Goal: Check status: Check status

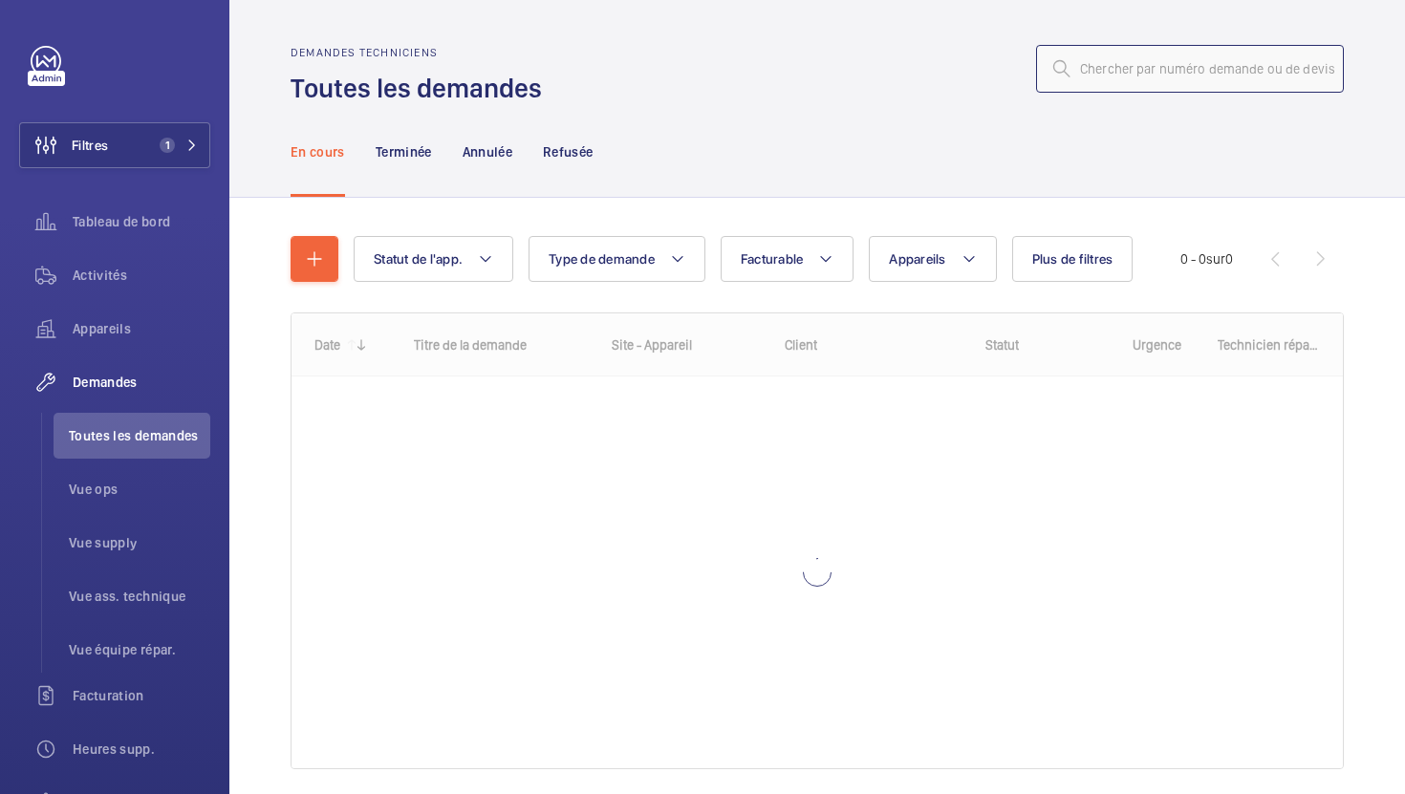
click at [1195, 80] on input "text" at bounding box center [1190, 69] width 308 height 48
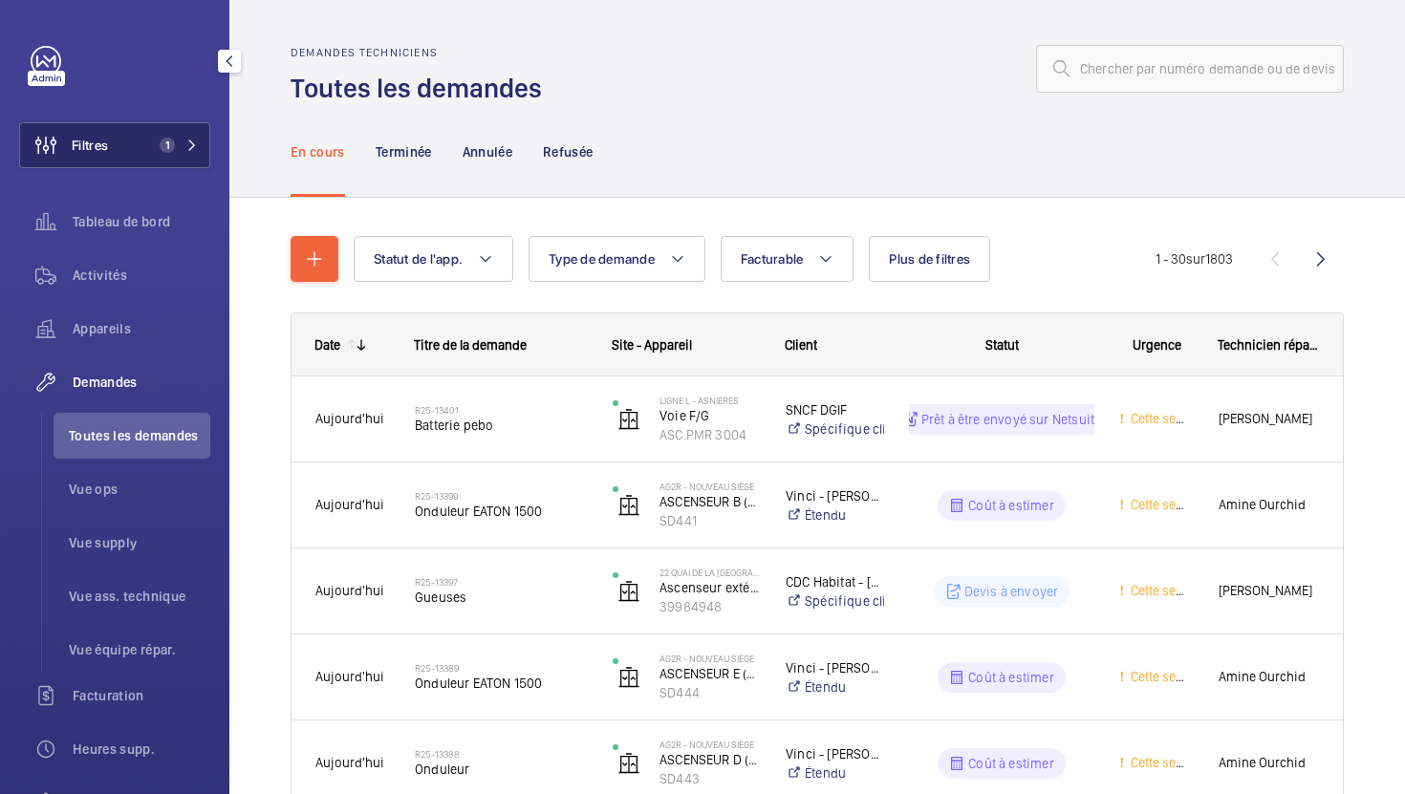
click at [168, 157] on button "Filtres 1" at bounding box center [114, 145] width 191 height 46
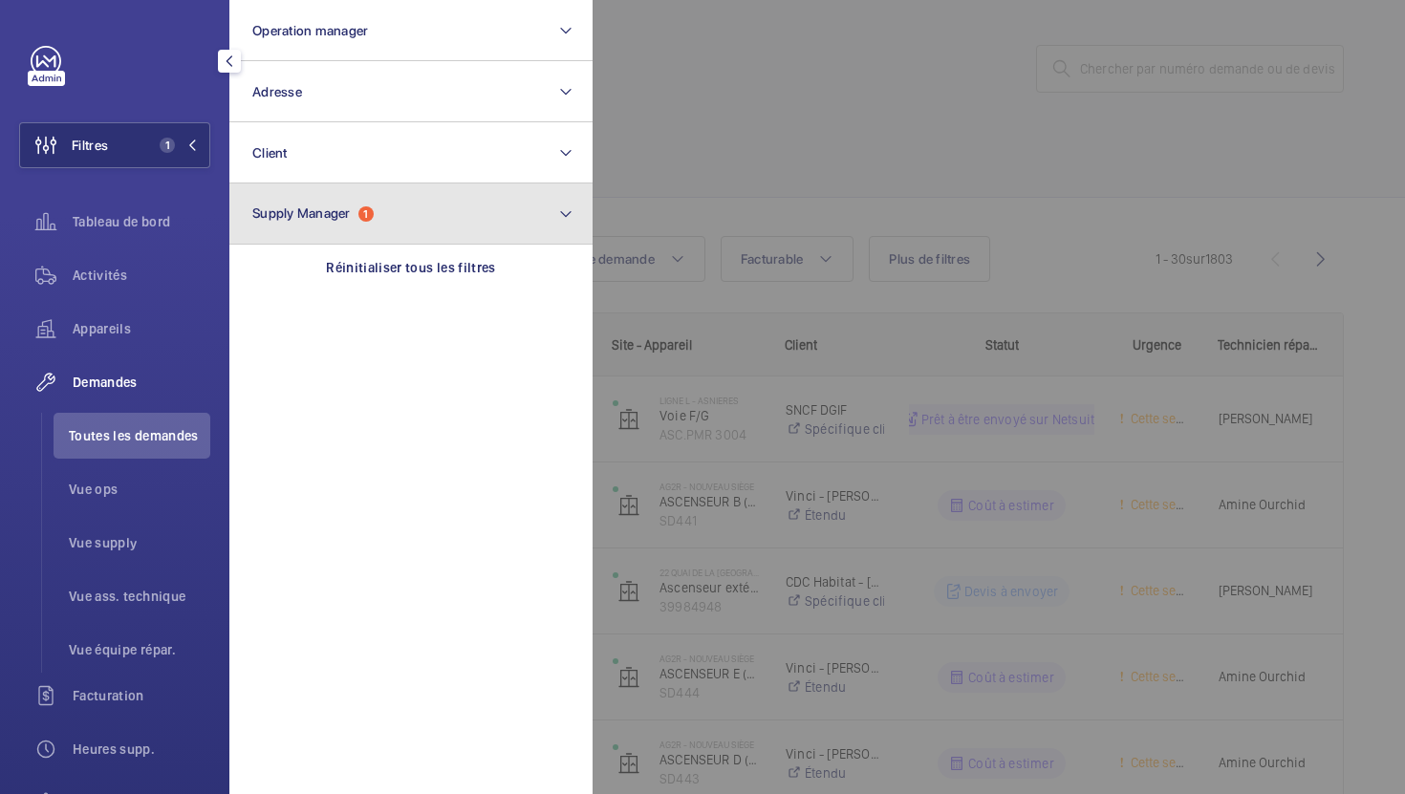
click at [335, 214] on span "Supply Manager" at bounding box center [301, 212] width 98 height 15
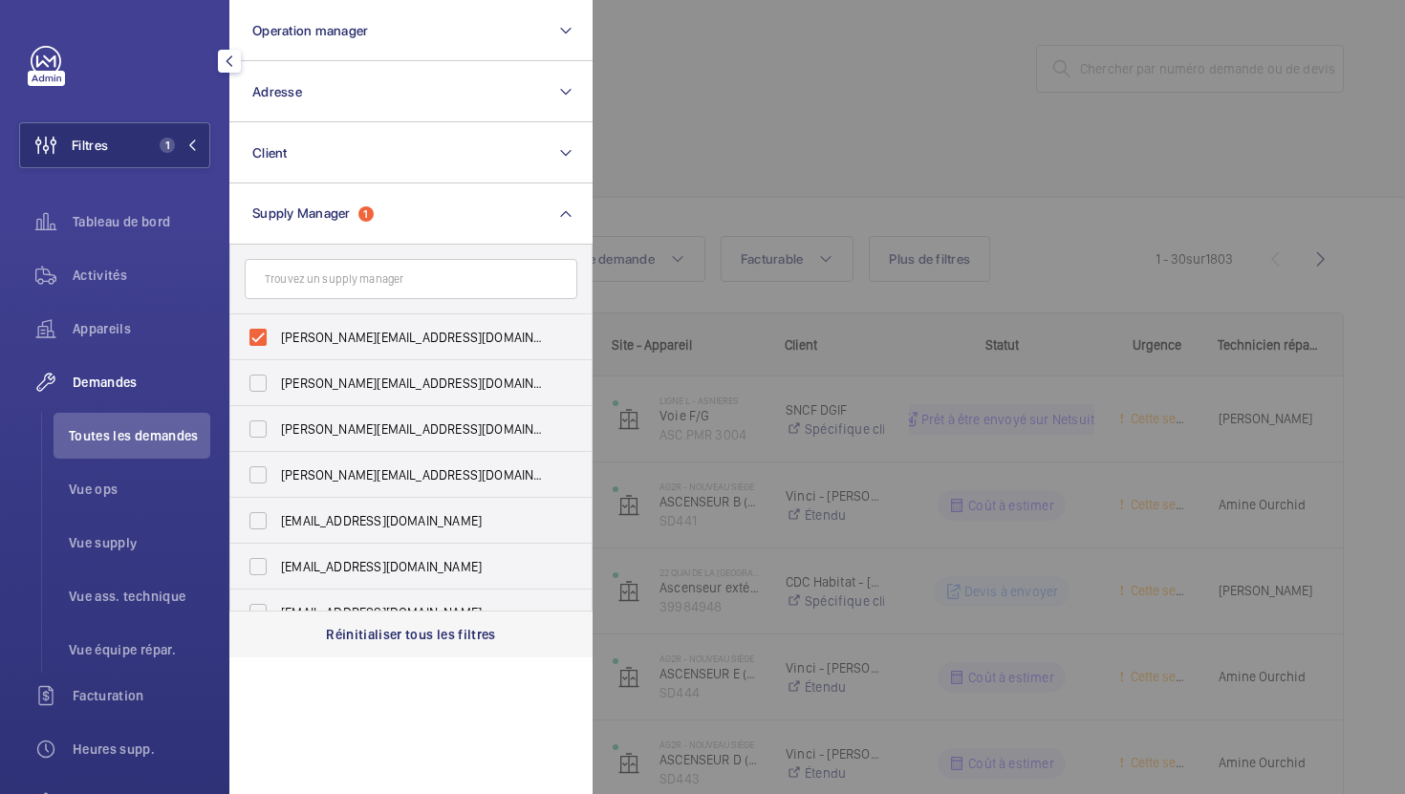
click at [404, 645] on div "Réinitialiser tous les filtres" at bounding box center [410, 635] width 363 height 46
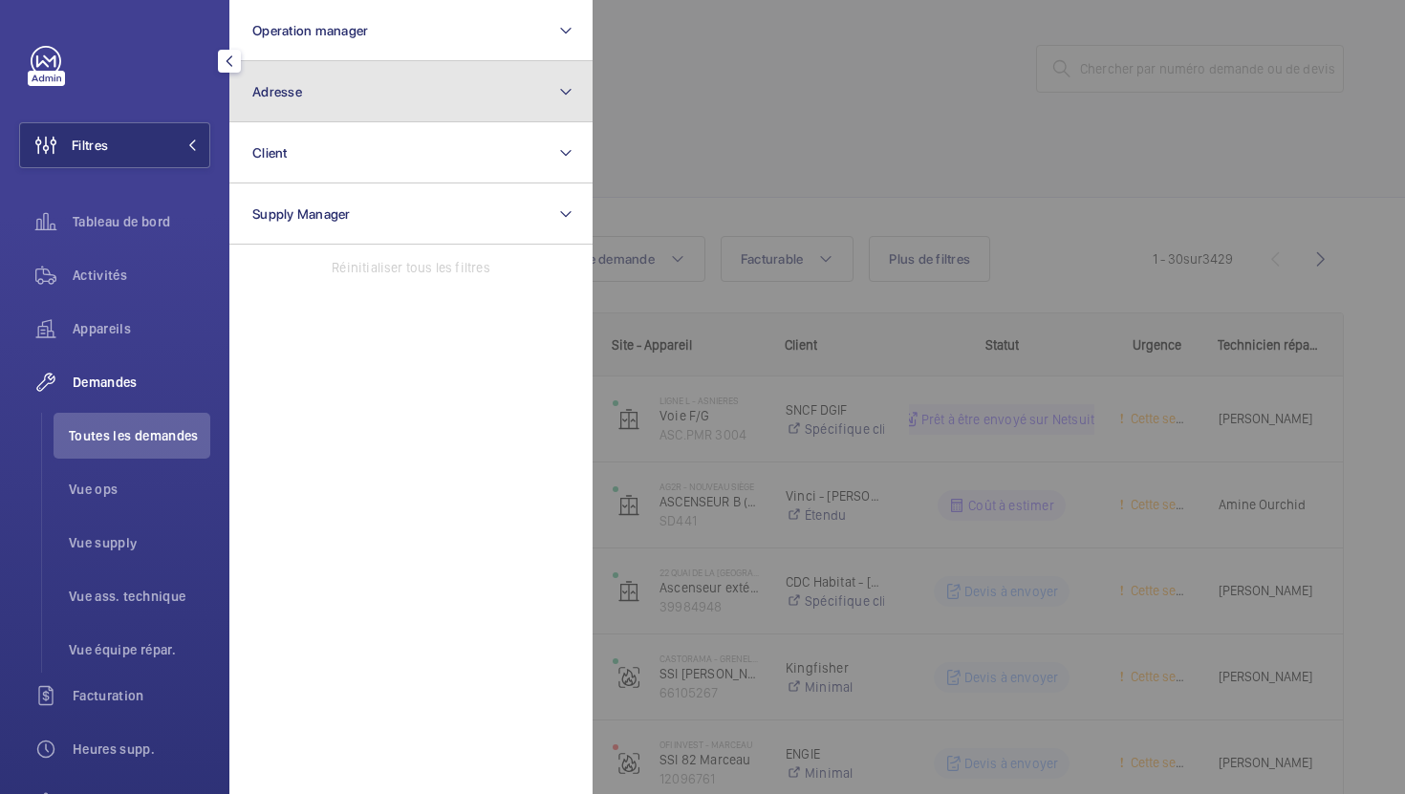
click at [316, 94] on button "Adresse" at bounding box center [410, 91] width 363 height 61
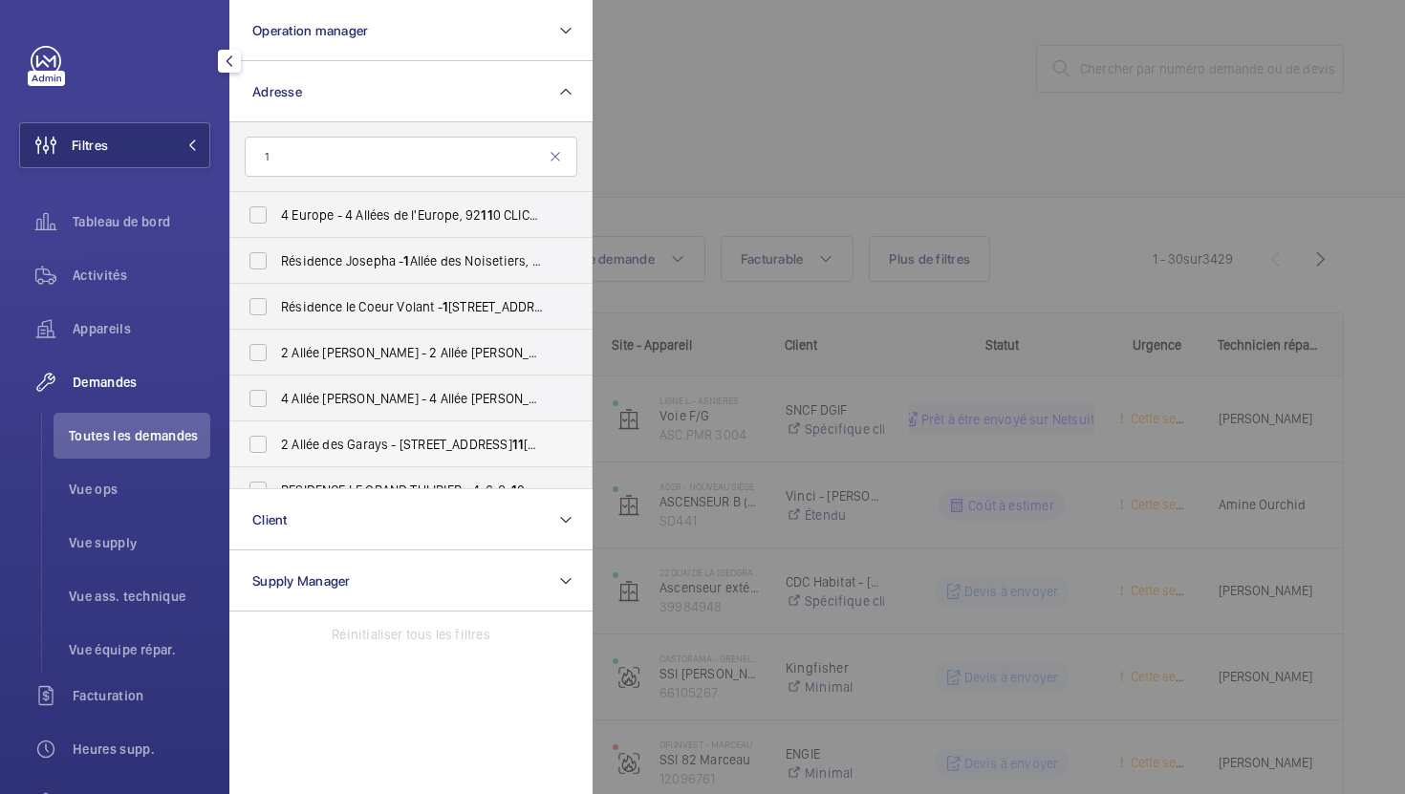
type input "1"
click at [896, 62] on div at bounding box center [1295, 397] width 1405 height 794
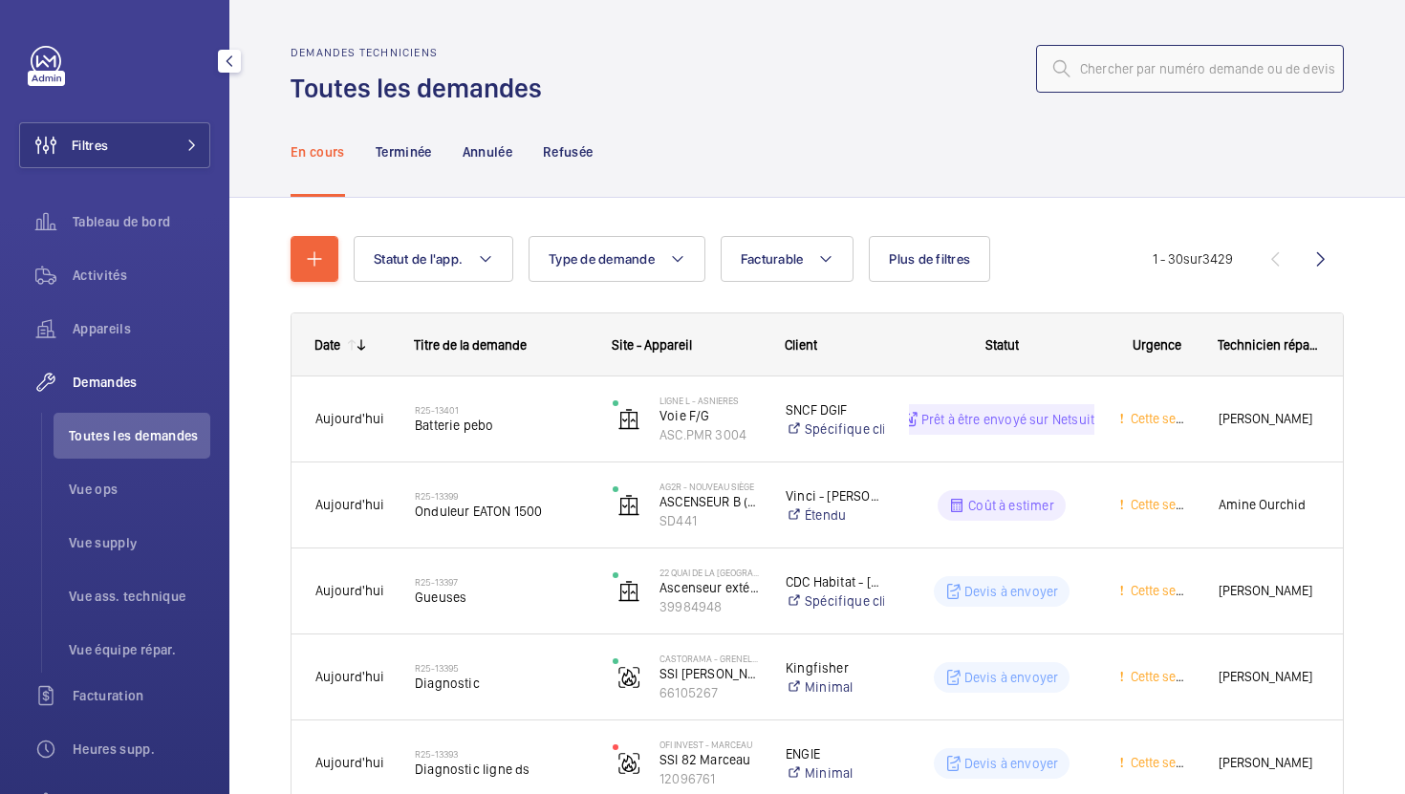
click at [1119, 71] on input "text" at bounding box center [1190, 69] width 308 height 48
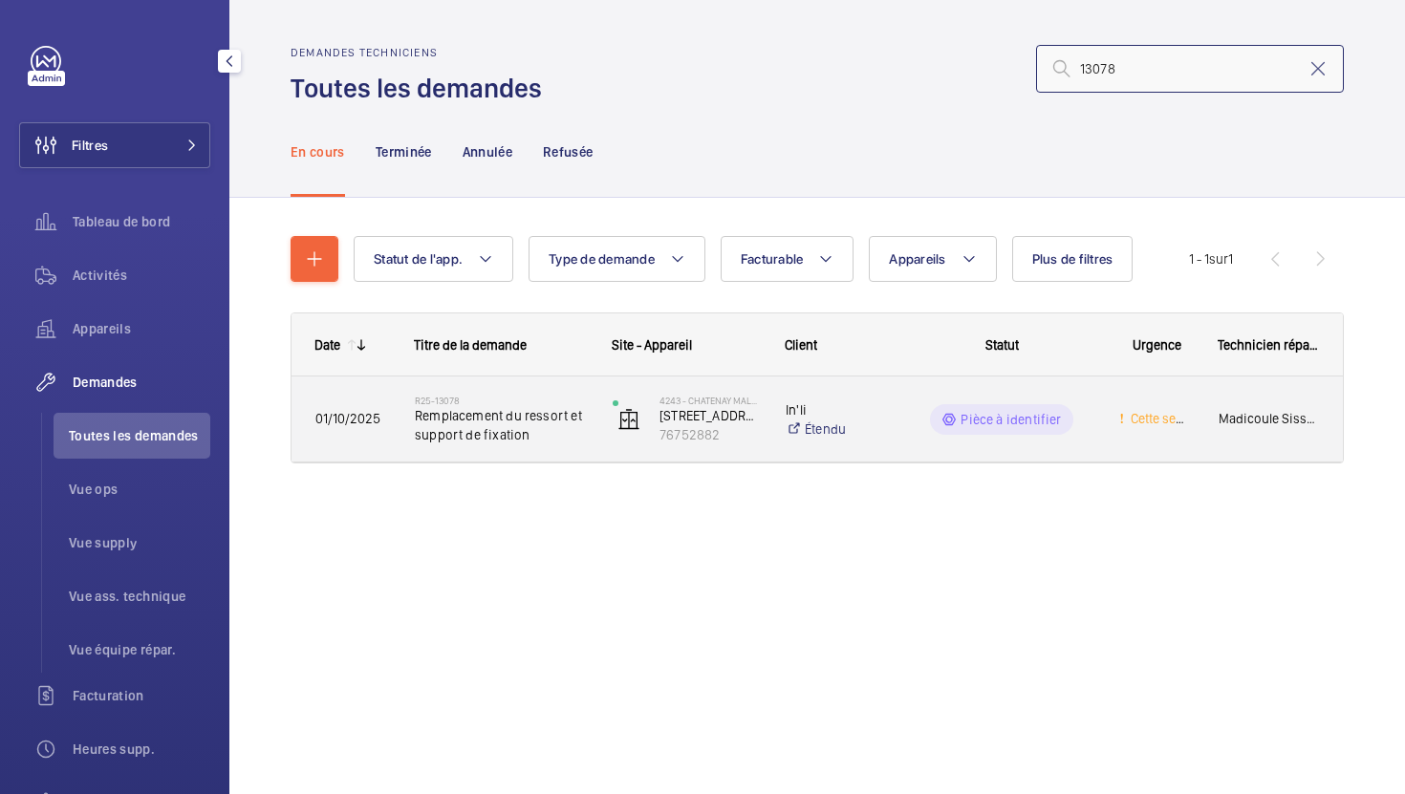
type input "13078"
click at [601, 445] on div "4243 - CHATENAY MALABRY 01 [STREET_ADDRESS] 76752882" at bounding box center [675, 419] width 171 height 78
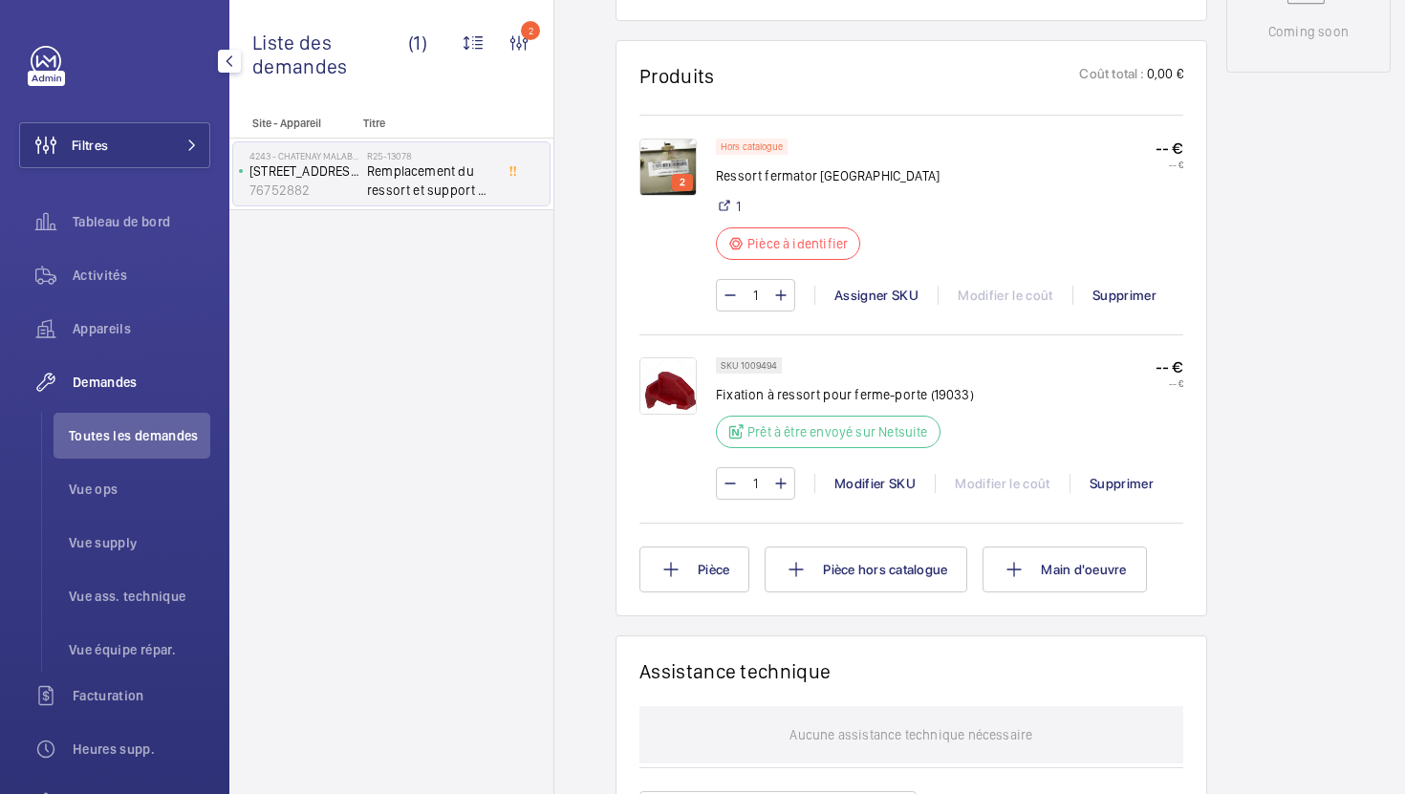
scroll to position [1229, 0]
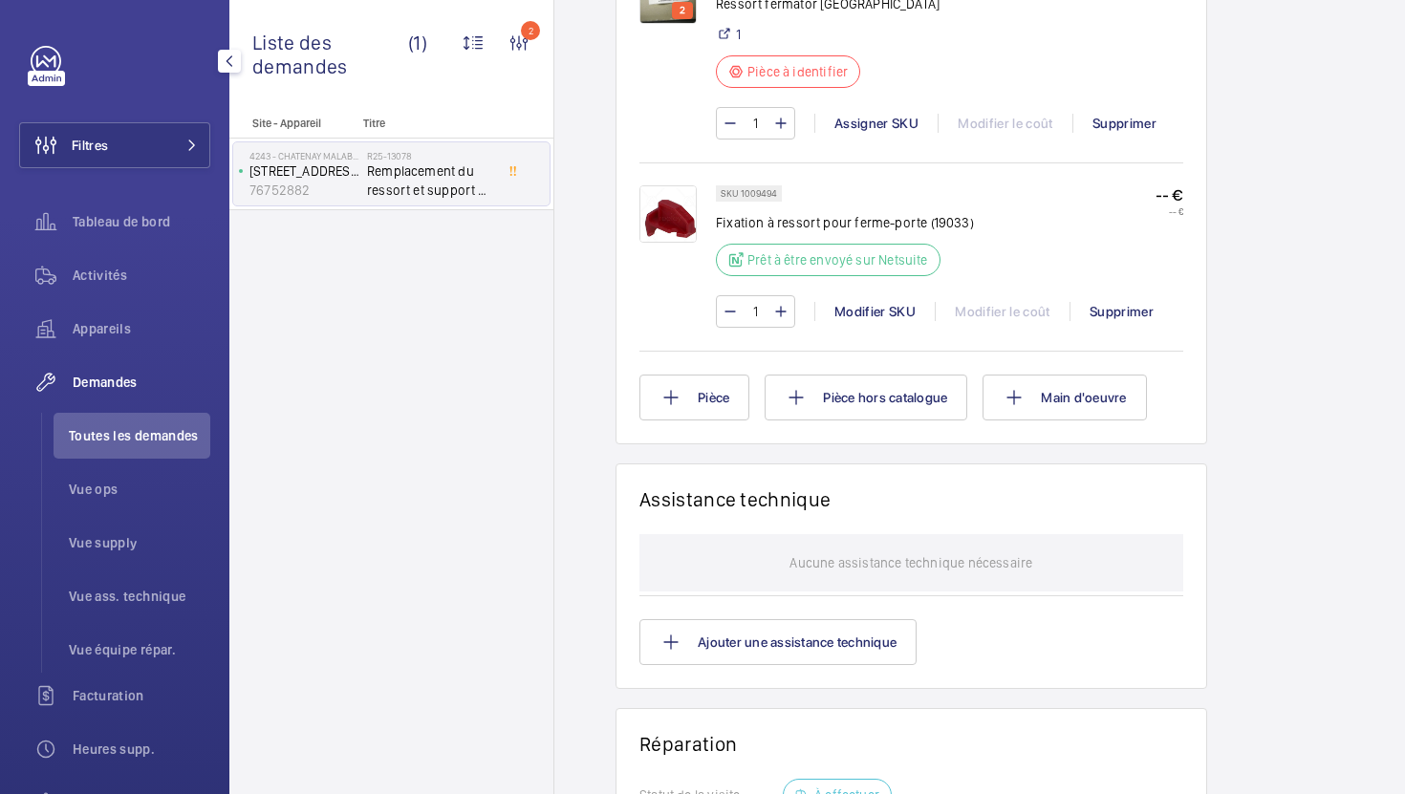
click at [669, 228] on img at bounding box center [667, 213] width 57 height 57
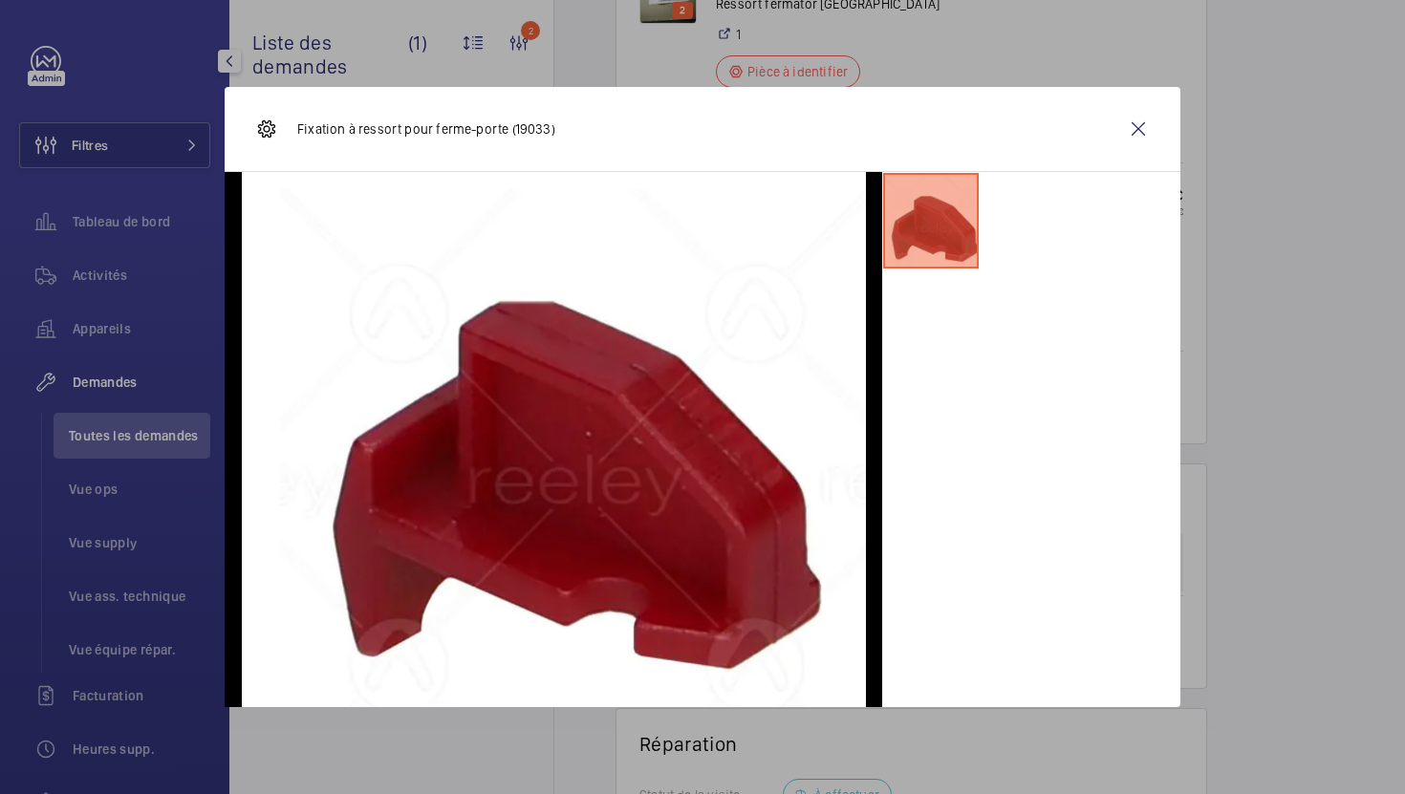
click at [1311, 363] on div at bounding box center [702, 397] width 1405 height 794
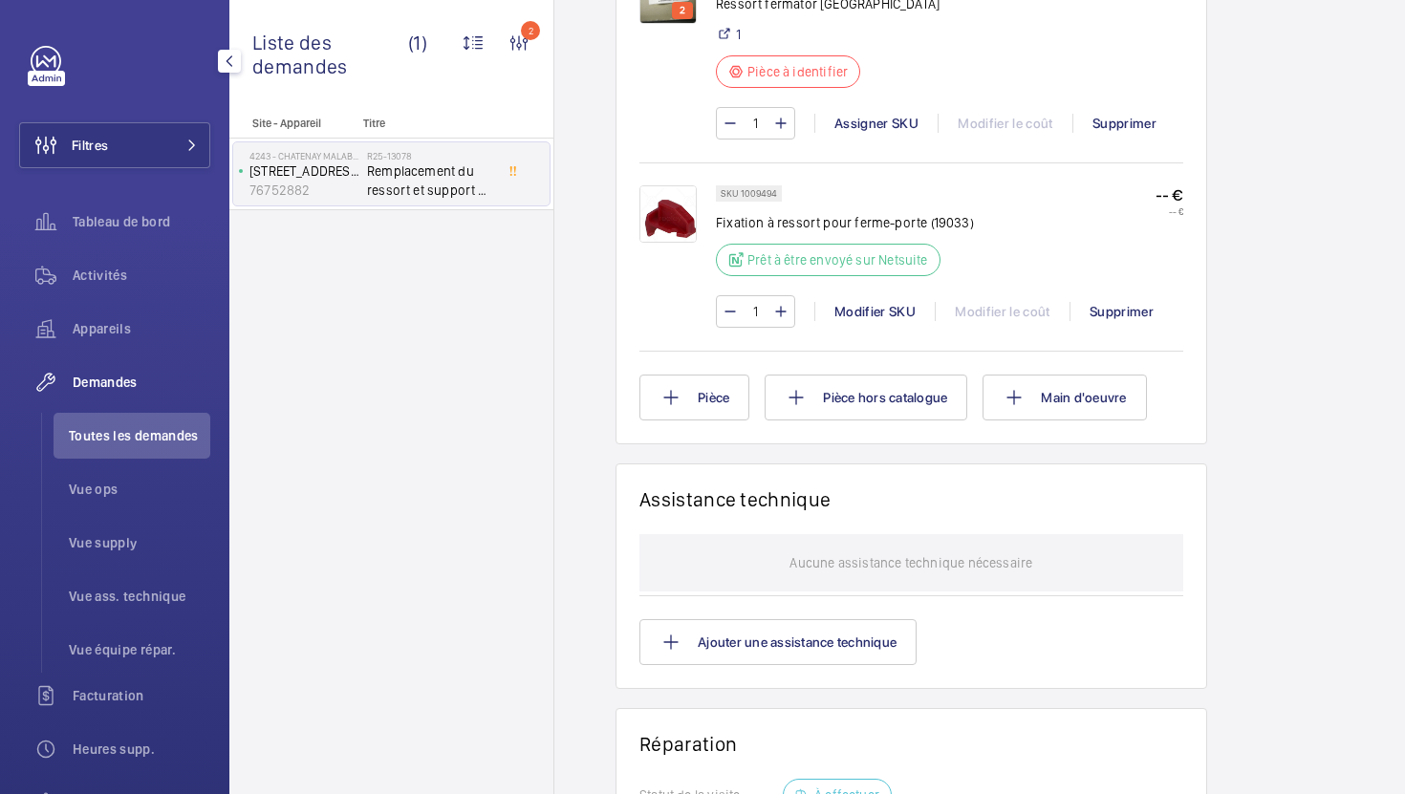
scroll to position [672, 0]
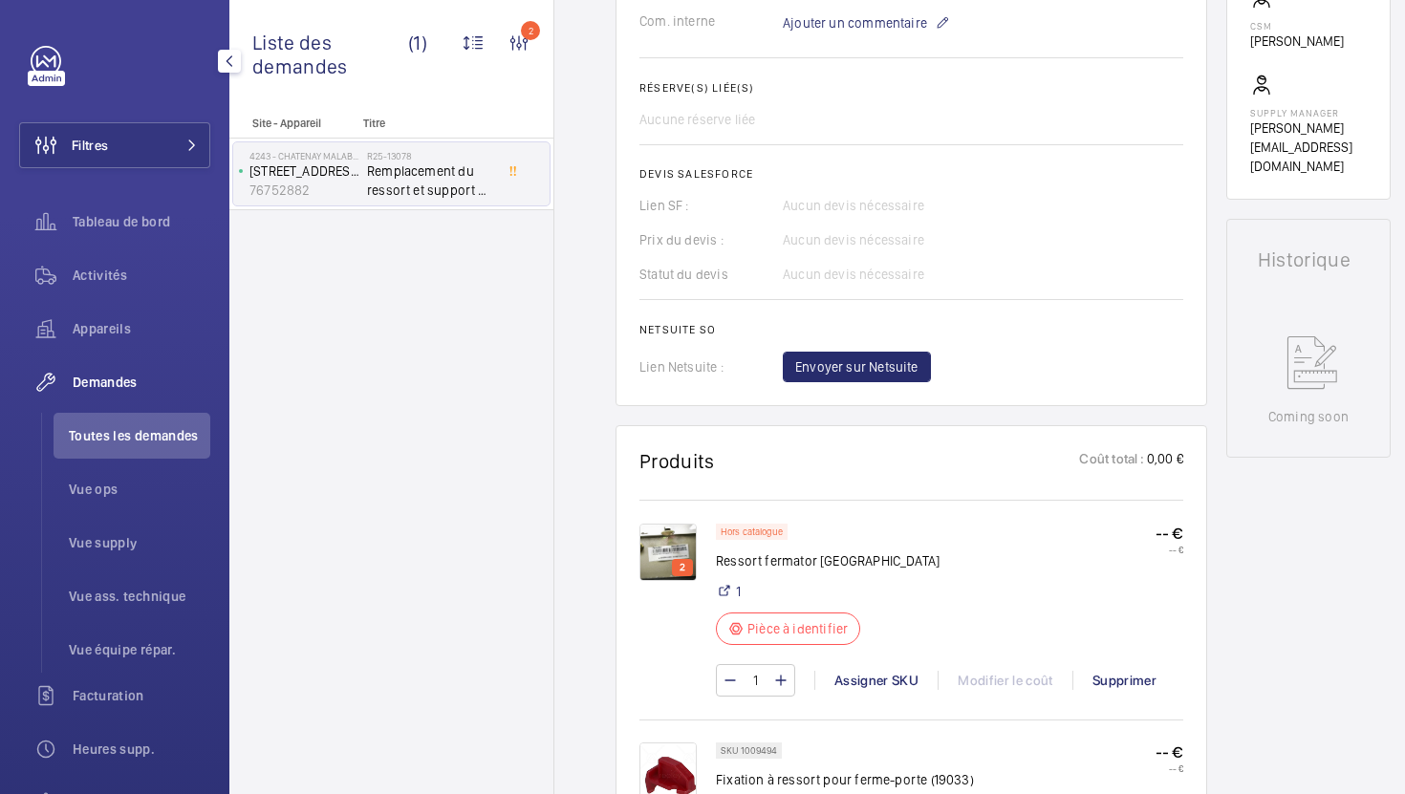
click at [650, 500] on div "2 Hors catalogue Ressort fermator porte palière 1 Pièce à identifier -- € -- € …" at bounding box center [911, 608] width 544 height 216
click at [663, 449] on wm-front-card-header "Produits Coût total : 0,00 €" at bounding box center [911, 472] width 544 height 47
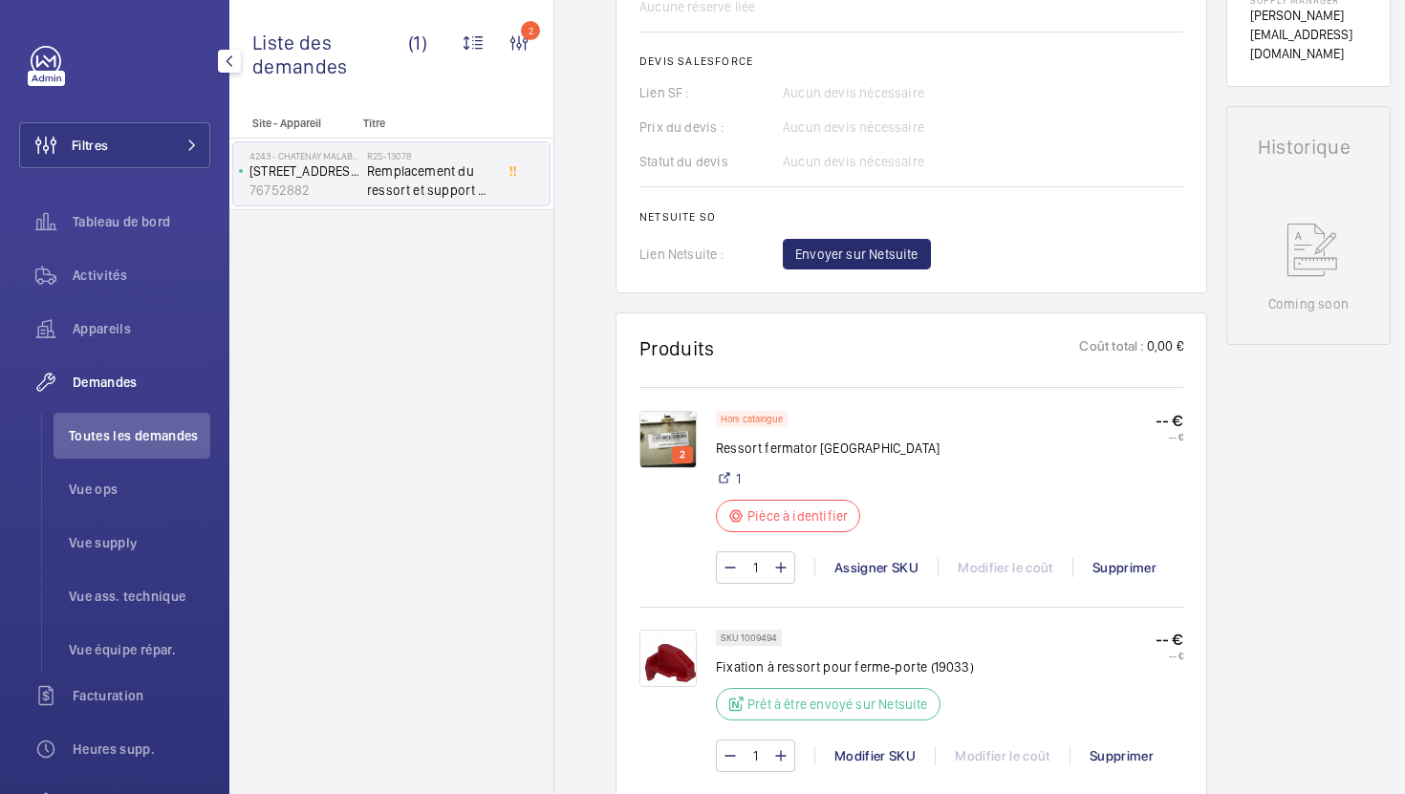
click at [678, 442] on img at bounding box center [667, 439] width 57 height 57
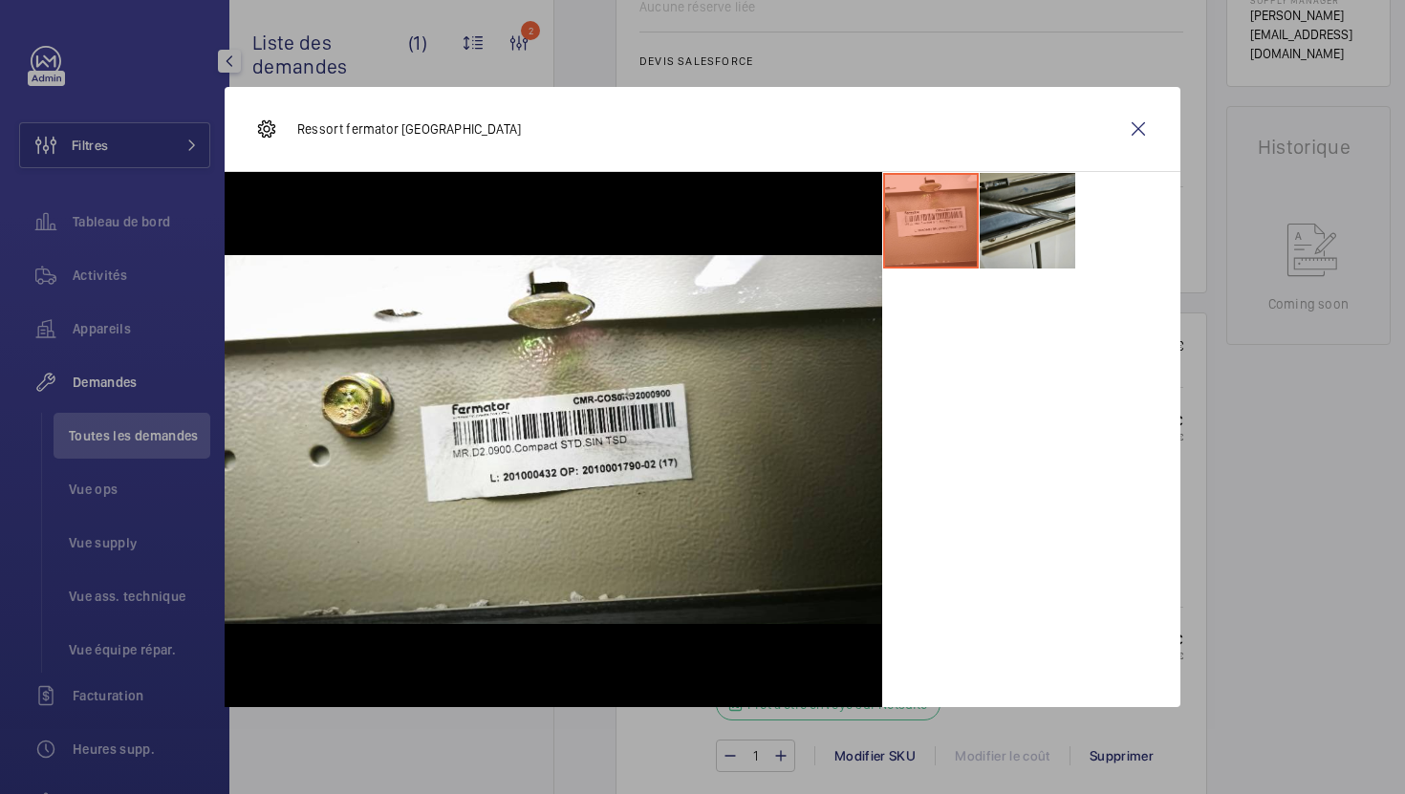
click at [1028, 254] on li at bounding box center [1028, 221] width 96 height 96
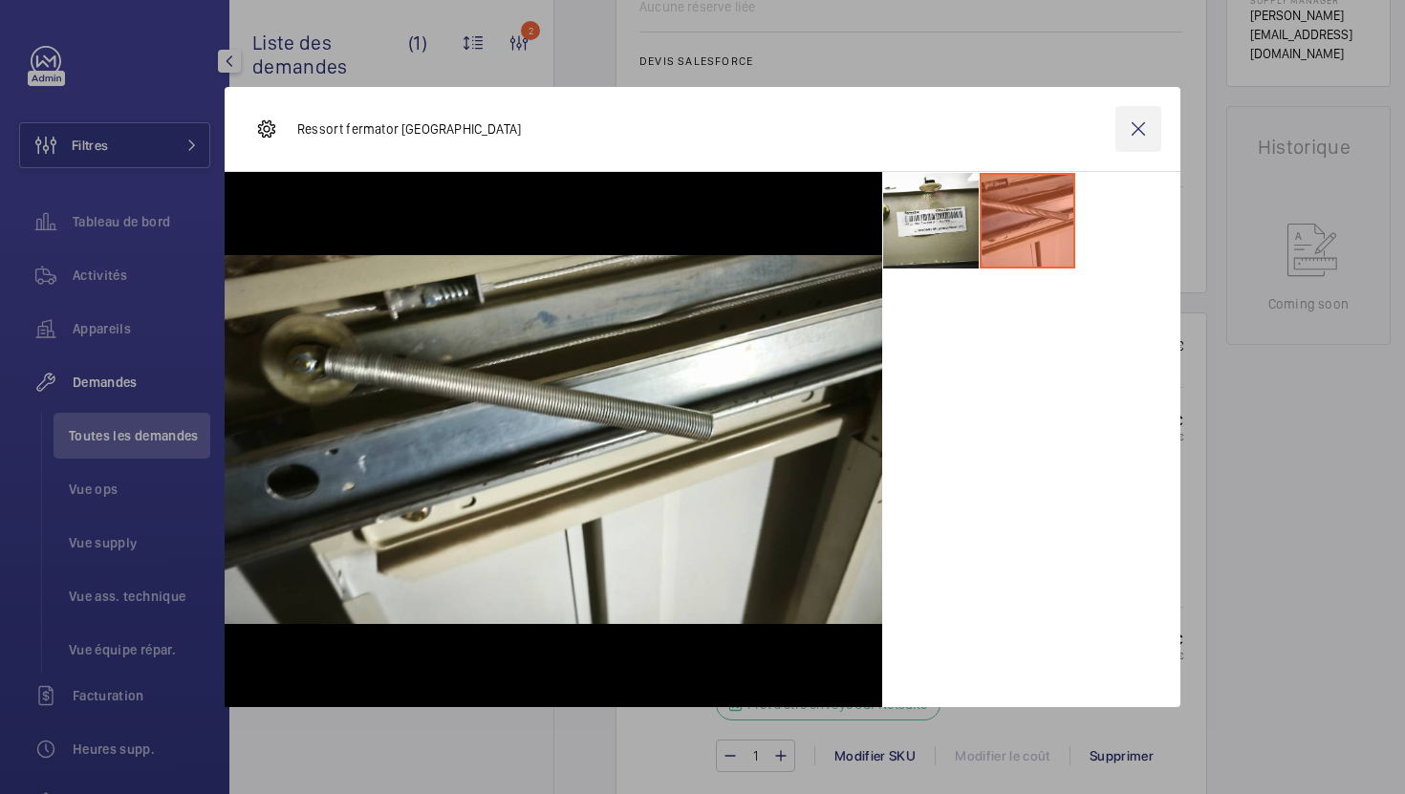
click at [1136, 127] on wm-front-icon-button at bounding box center [1138, 129] width 46 height 46
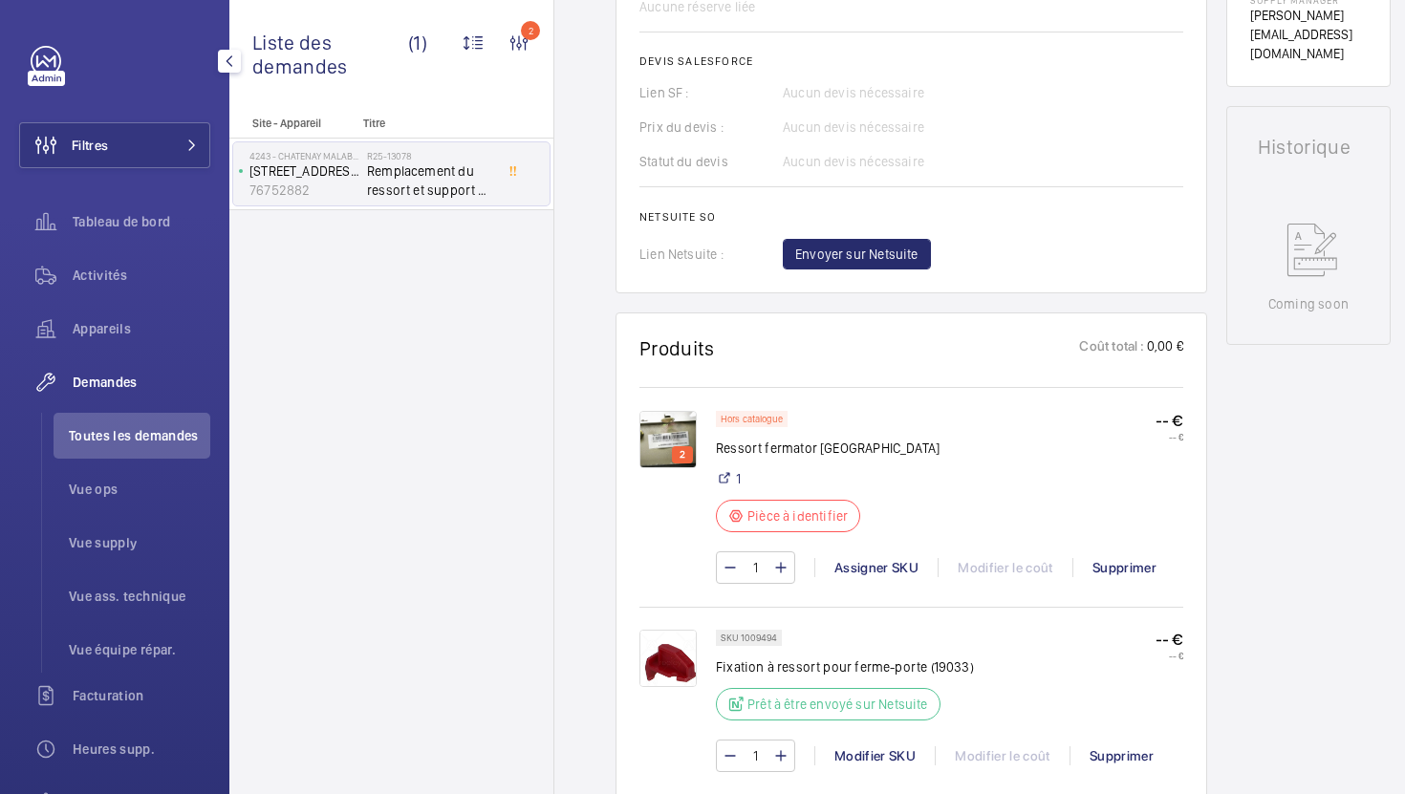
click at [1073, 162] on div "Statut du devis Aucun devis nécessaire" at bounding box center [911, 161] width 544 height 19
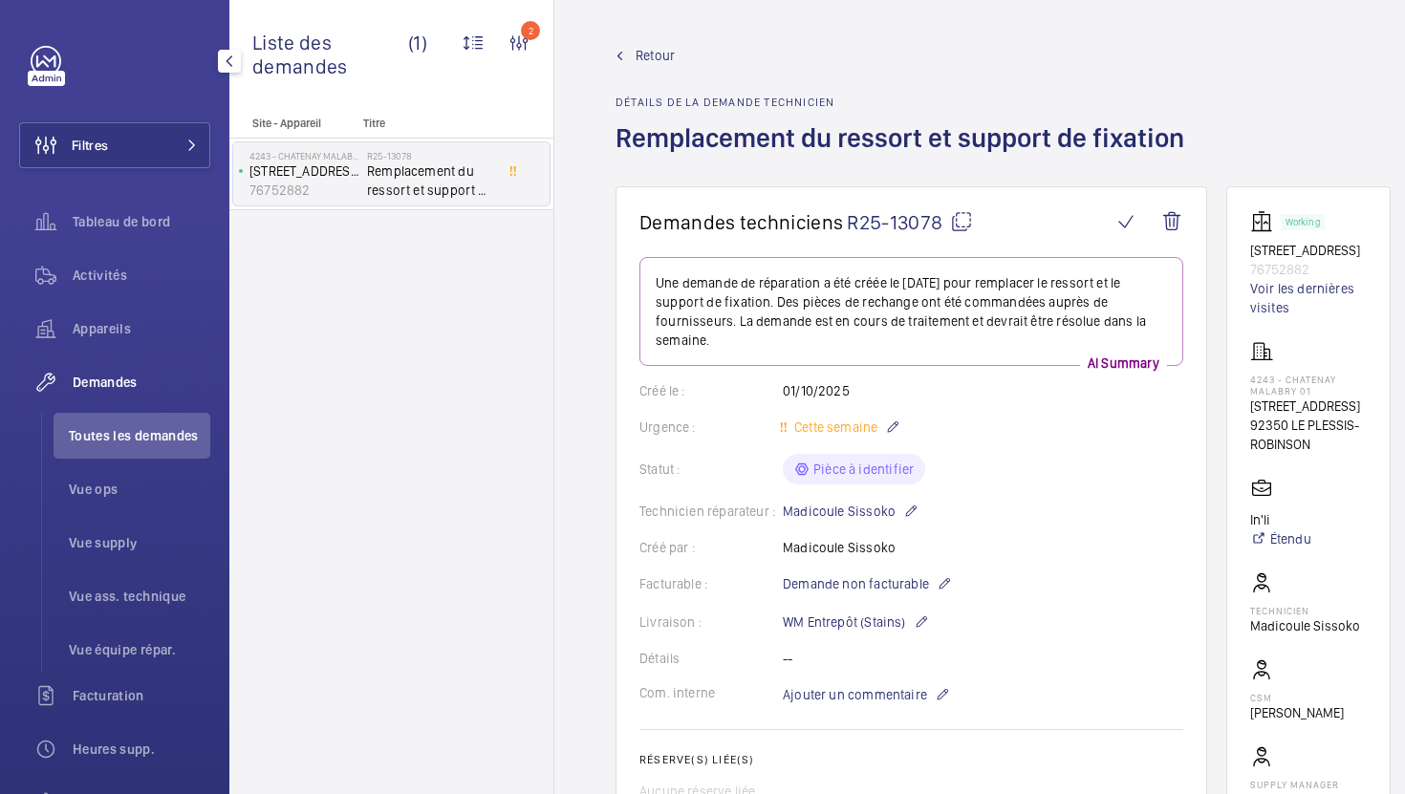
click at [963, 228] on mat-icon at bounding box center [961, 221] width 23 height 23
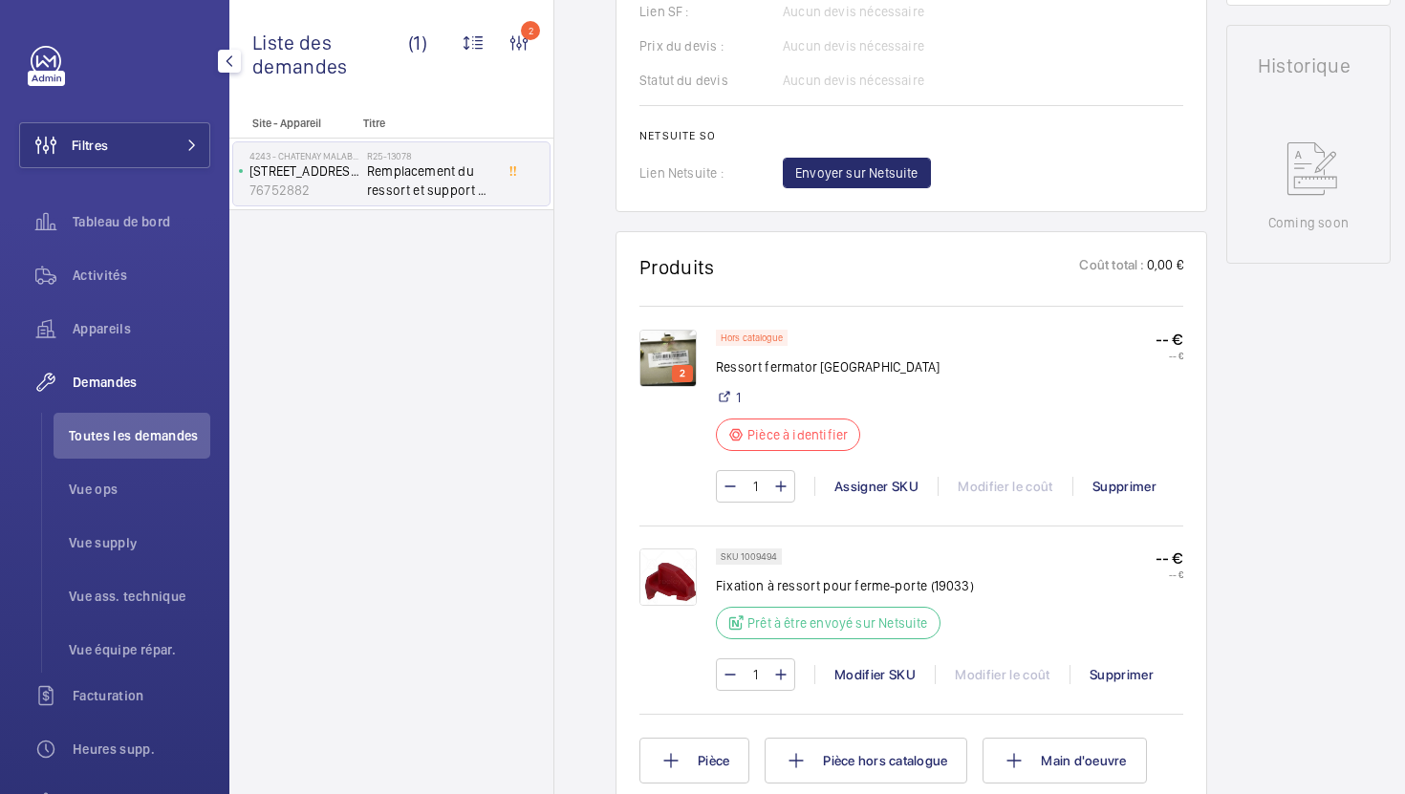
scroll to position [899, 0]
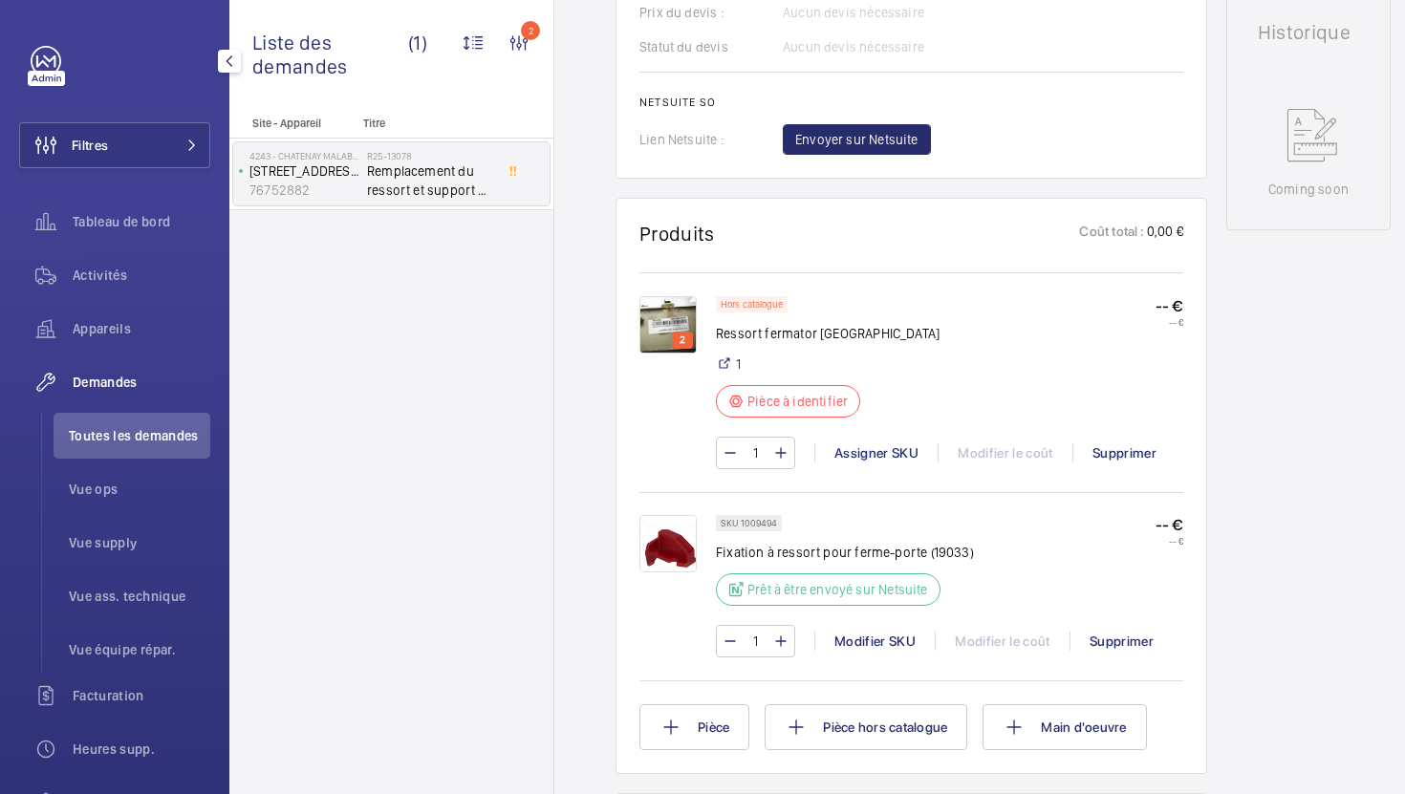
click at [676, 561] on img at bounding box center [667, 543] width 57 height 57
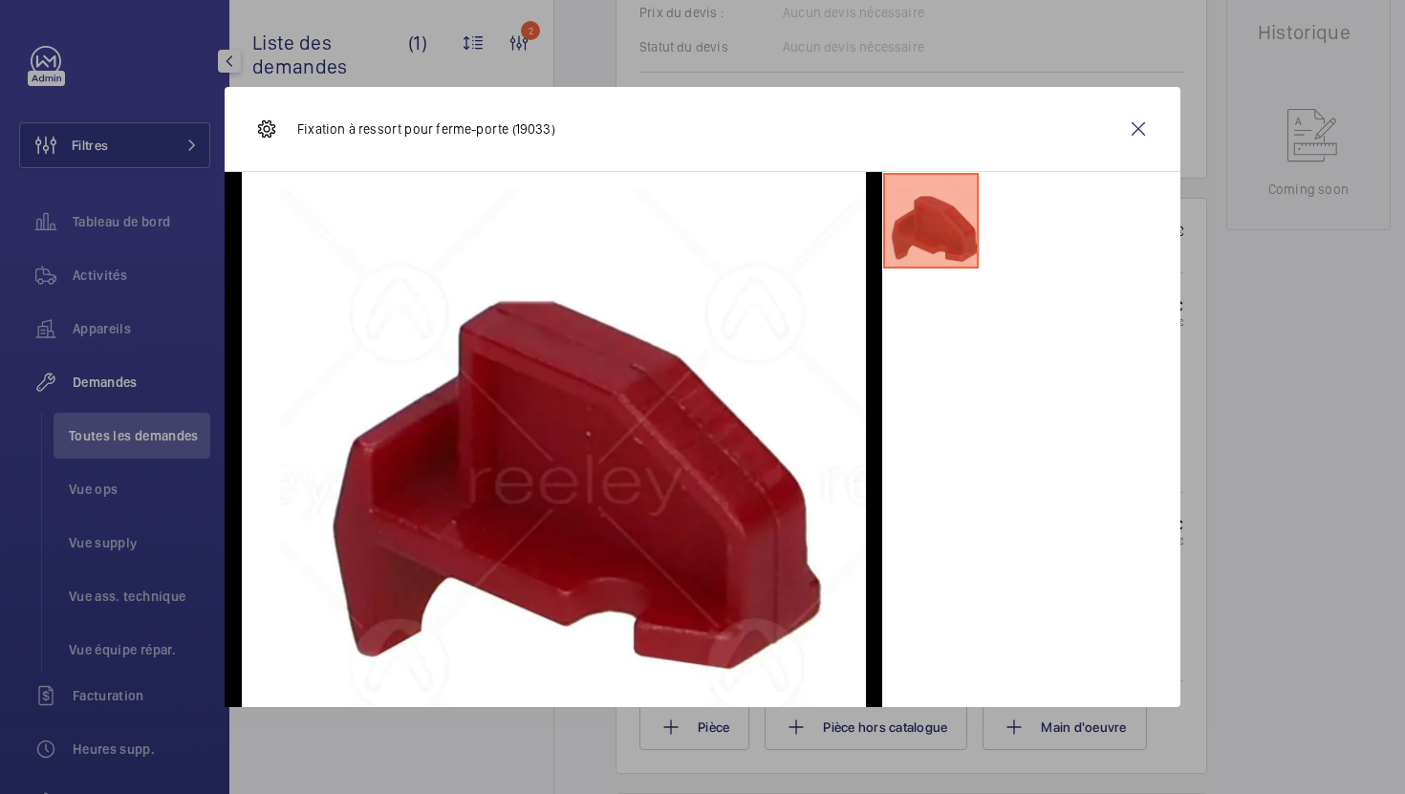
click at [1372, 474] on div at bounding box center [702, 397] width 1405 height 794
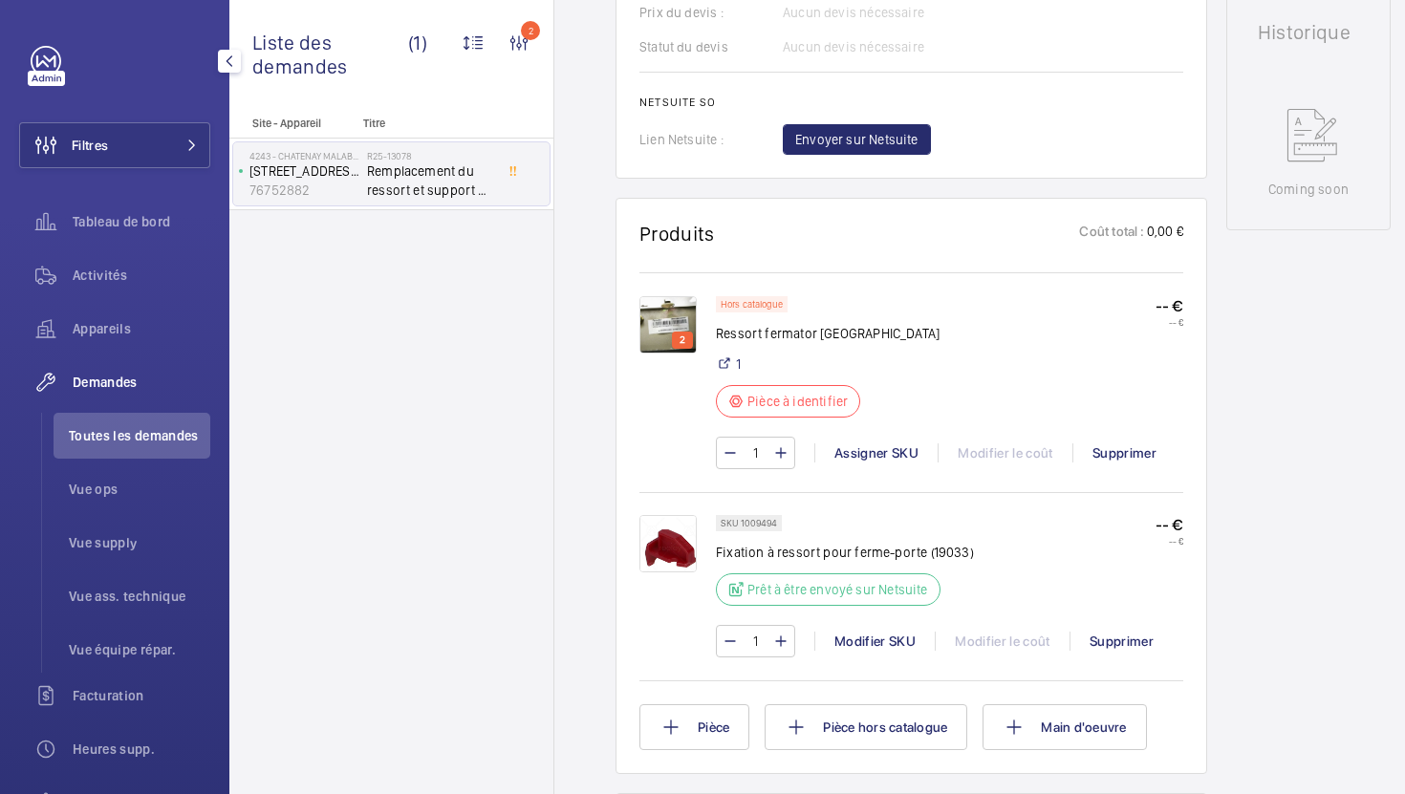
click at [898, 550] on p "Fixation à ressort pour ferme-porte (19033)" at bounding box center [845, 552] width 258 height 19
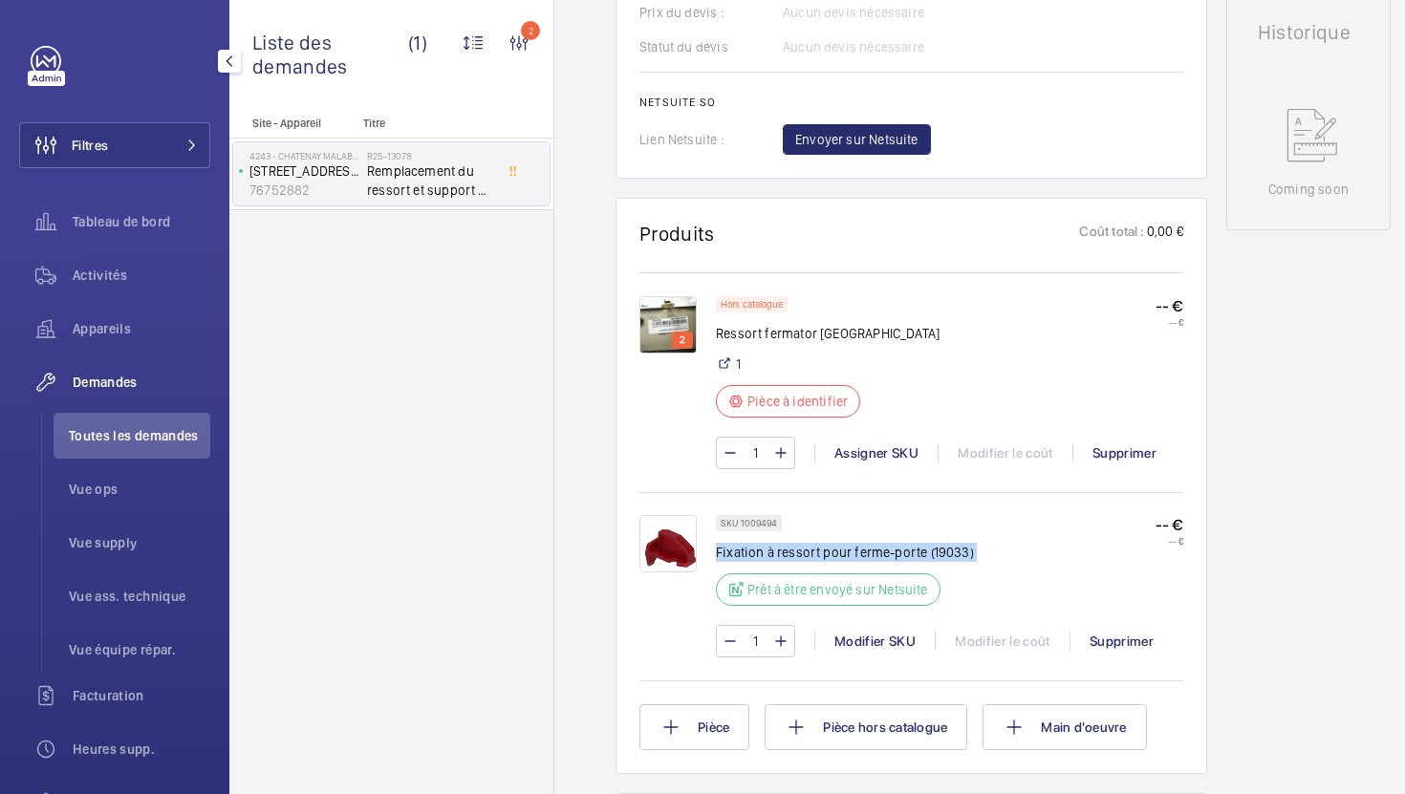
copy div "Fixation à ressort pour ferme-porte (19033)"
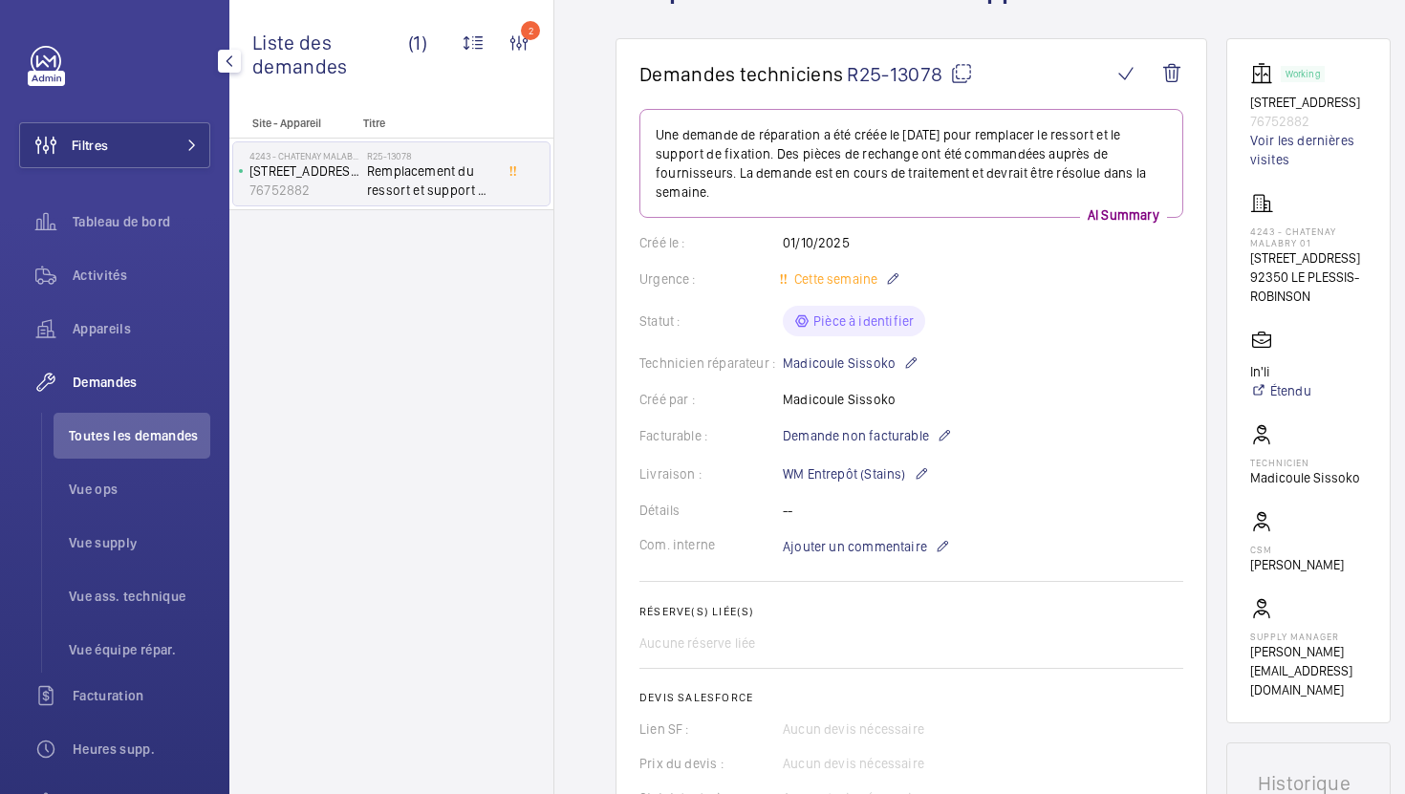
scroll to position [73, 0]
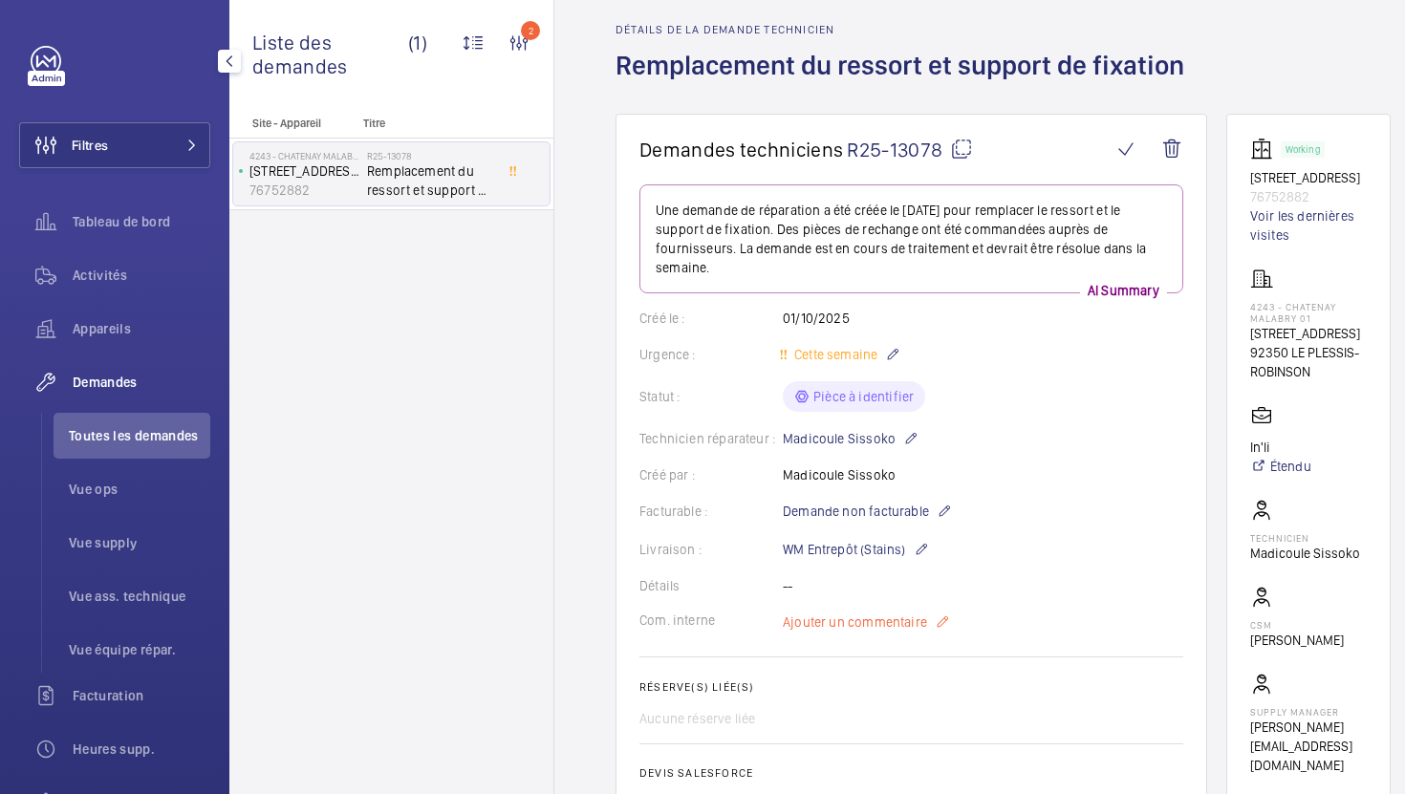
click at [821, 626] on span "Ajouter un commentaire" at bounding box center [855, 622] width 144 height 19
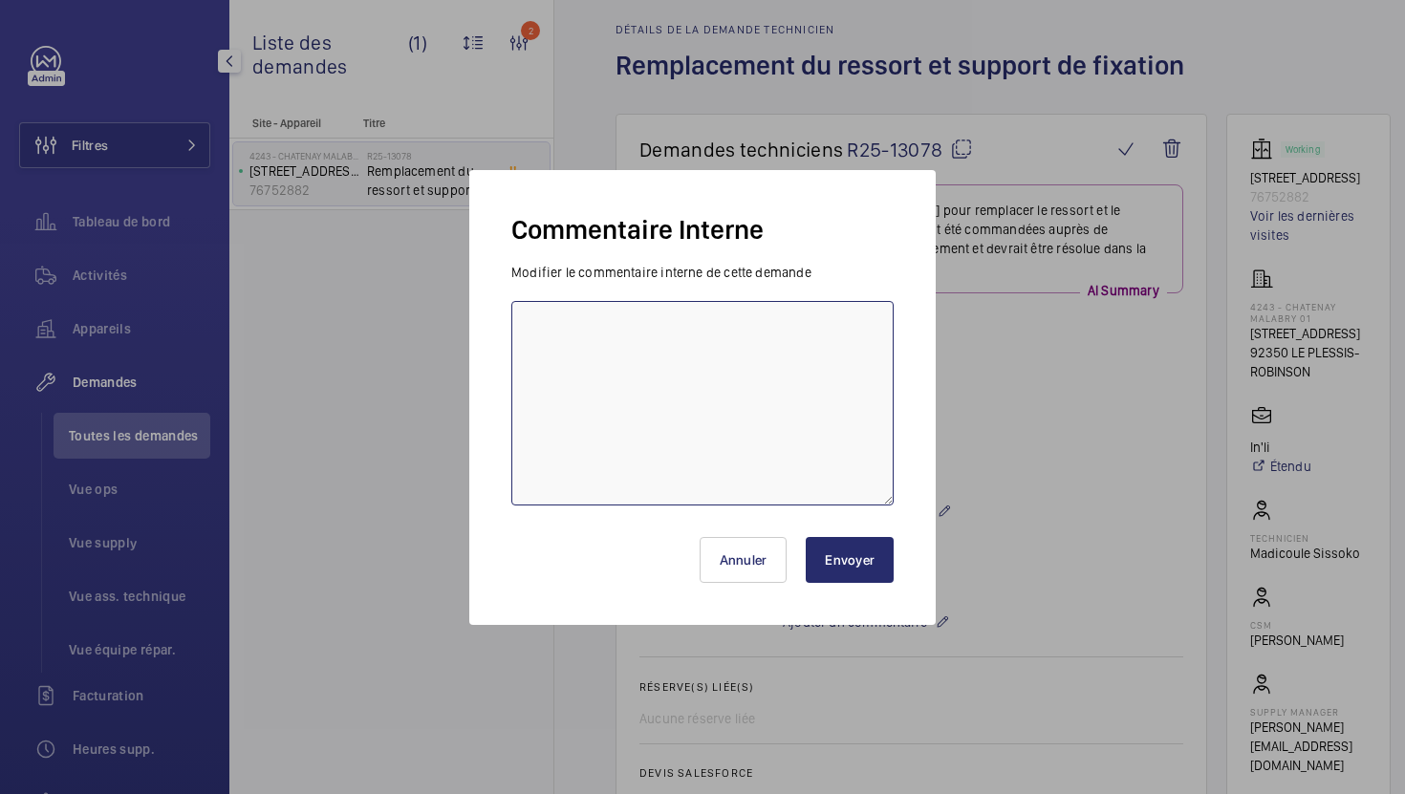
click at [711, 415] on textarea at bounding box center [702, 403] width 382 height 205
type textarea "07/10 en attente du devis frs"
click at [873, 570] on button "Envoyer" at bounding box center [850, 560] width 88 height 46
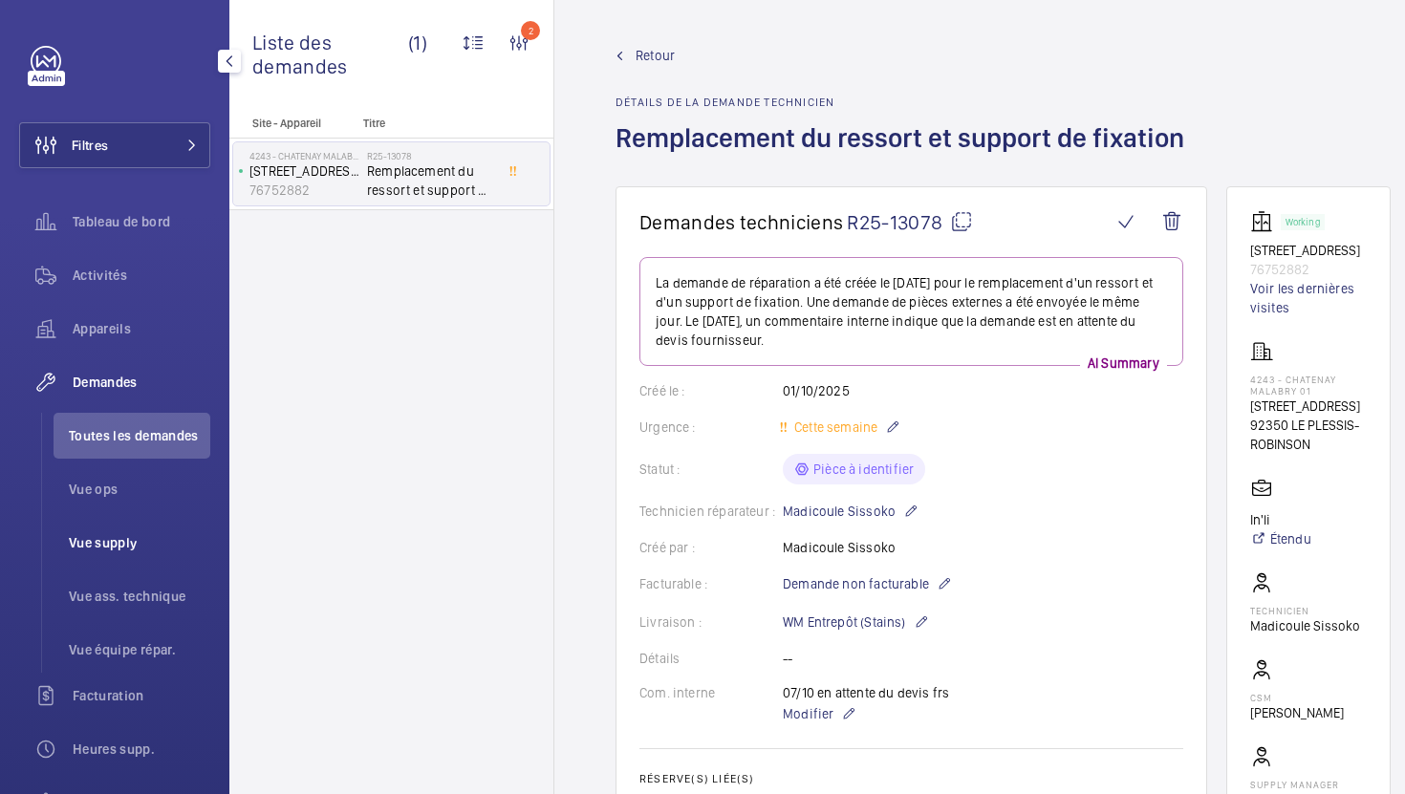
click at [125, 552] on li "Vue supply" at bounding box center [132, 543] width 157 height 46
click at [112, 537] on span "Vue supply" at bounding box center [139, 542] width 141 height 19
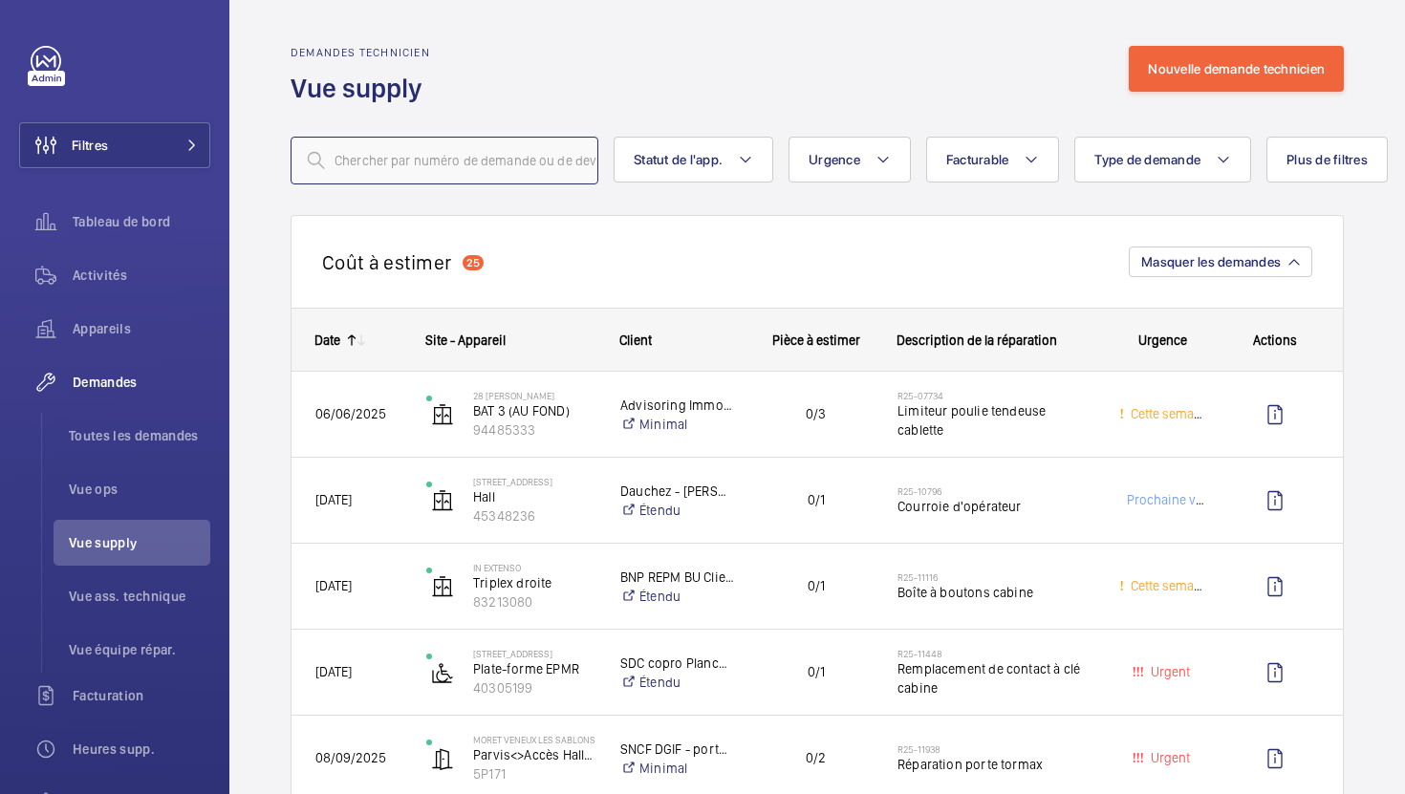
click at [494, 165] on input "text" at bounding box center [445, 161] width 308 height 48
paste input "R25-13207"
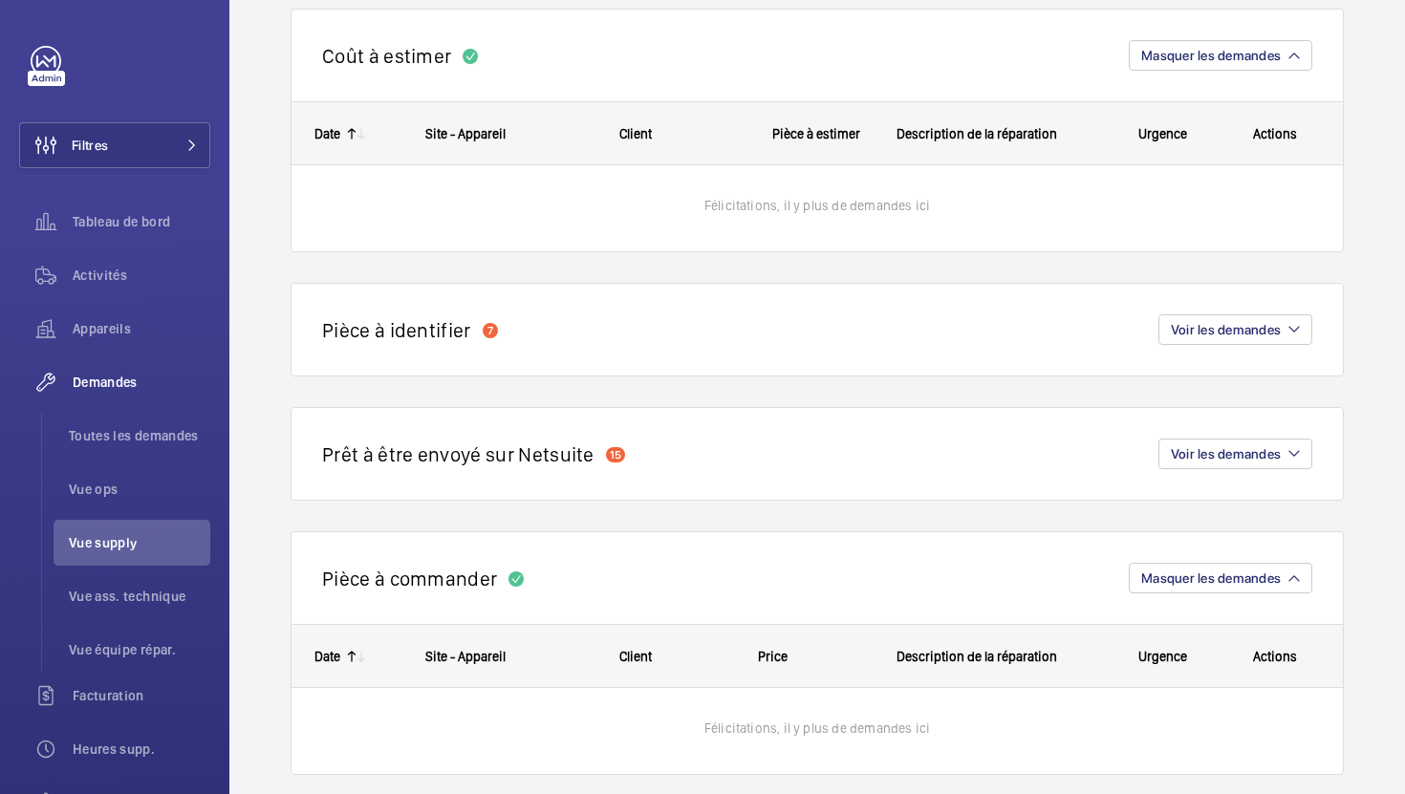
scroll to position [147, 0]
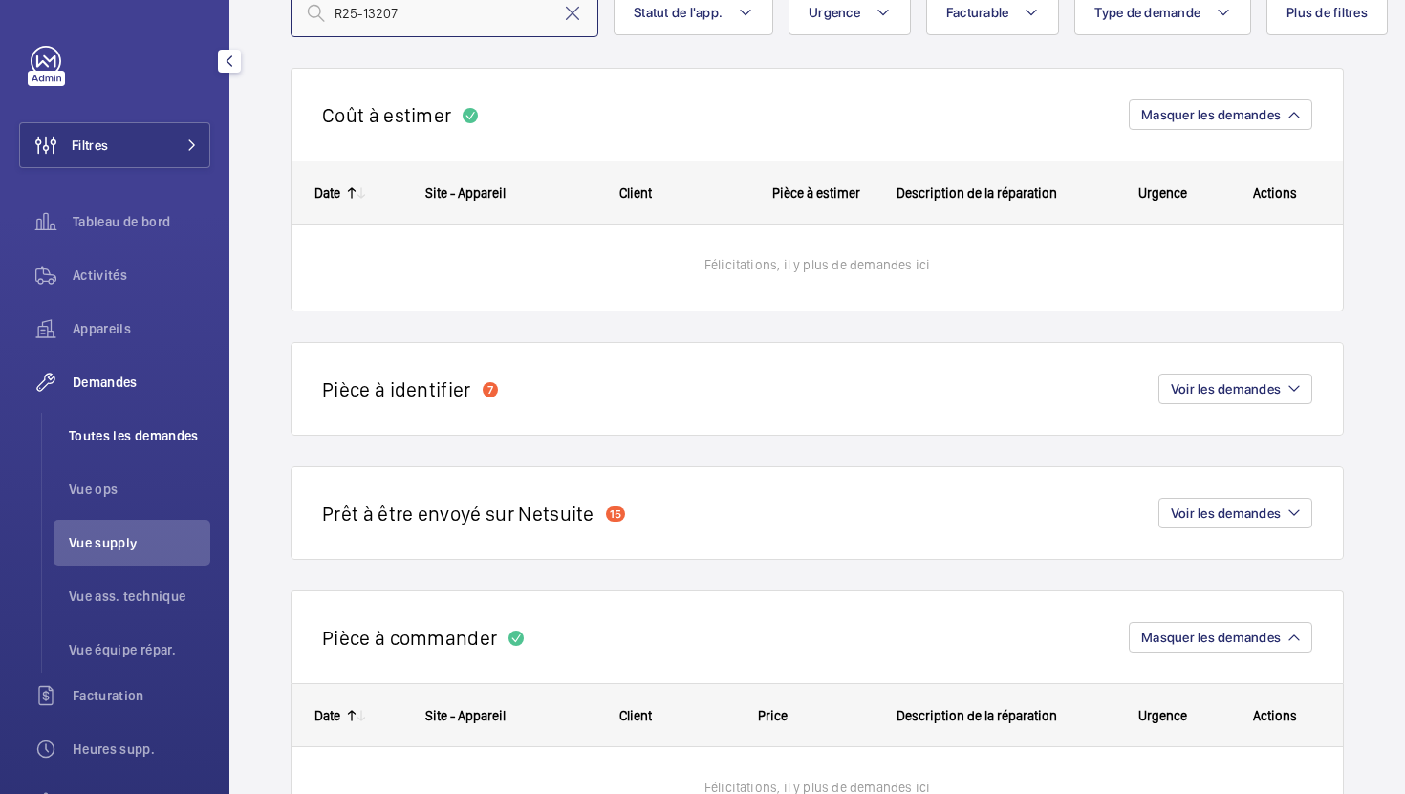
type input "R25-13207"
click at [150, 423] on li "Toutes les demandes" at bounding box center [132, 436] width 157 height 46
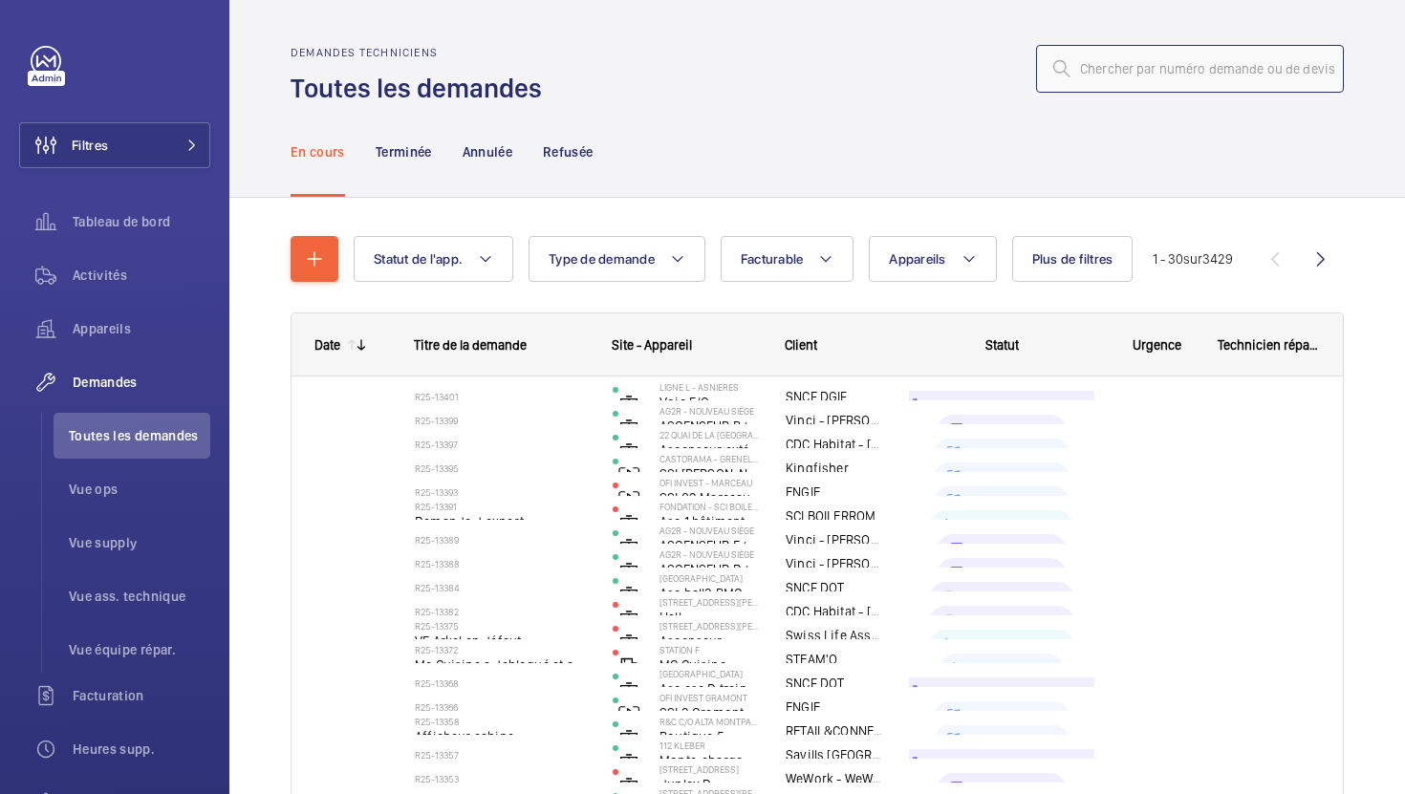
click at [1180, 88] on input "text" at bounding box center [1190, 69] width 308 height 48
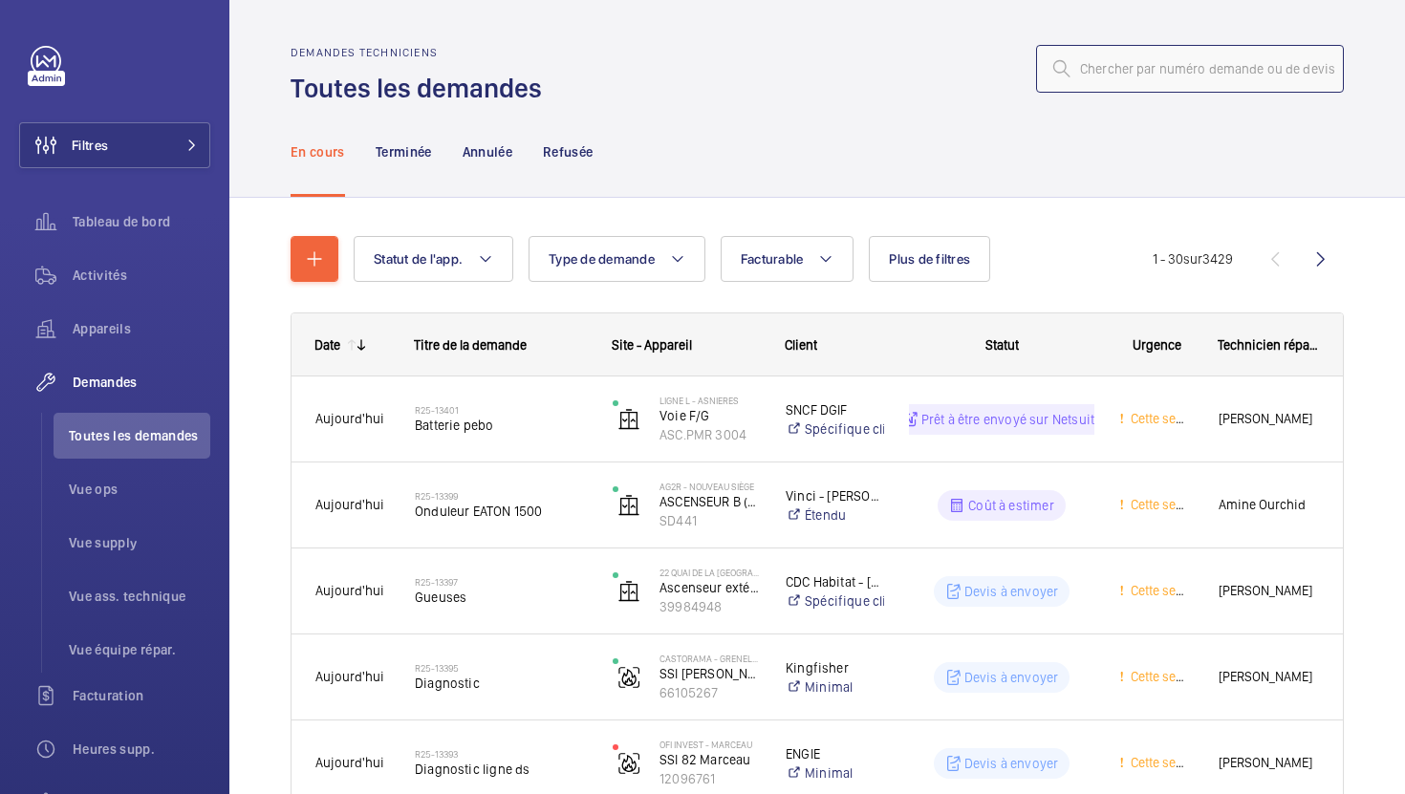
paste input "R25-13207"
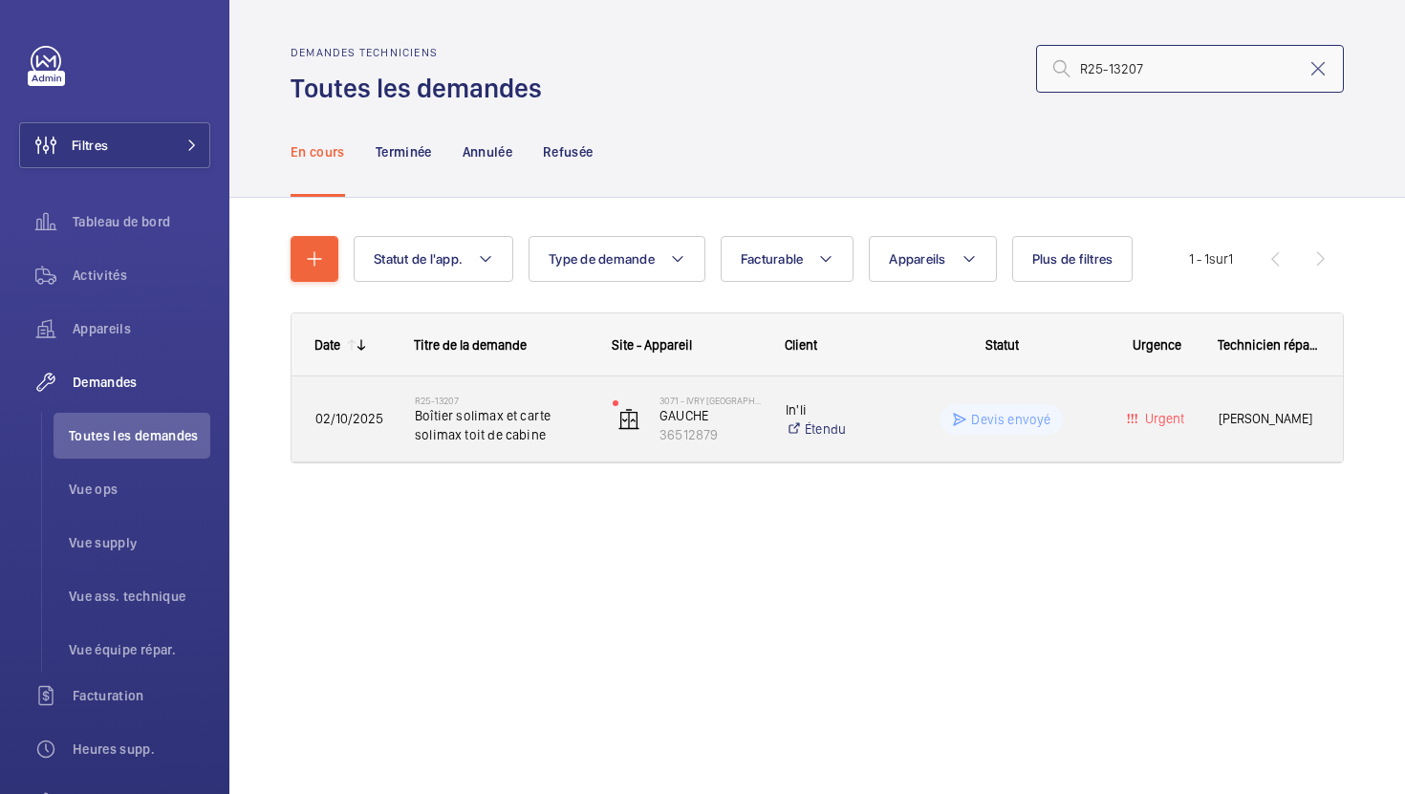
type input "R25-13207"
click at [590, 447] on div "3071 - IVRY [GEOGRAPHIC_DATA][STREET_ADDRESS]" at bounding box center [675, 419] width 171 height 78
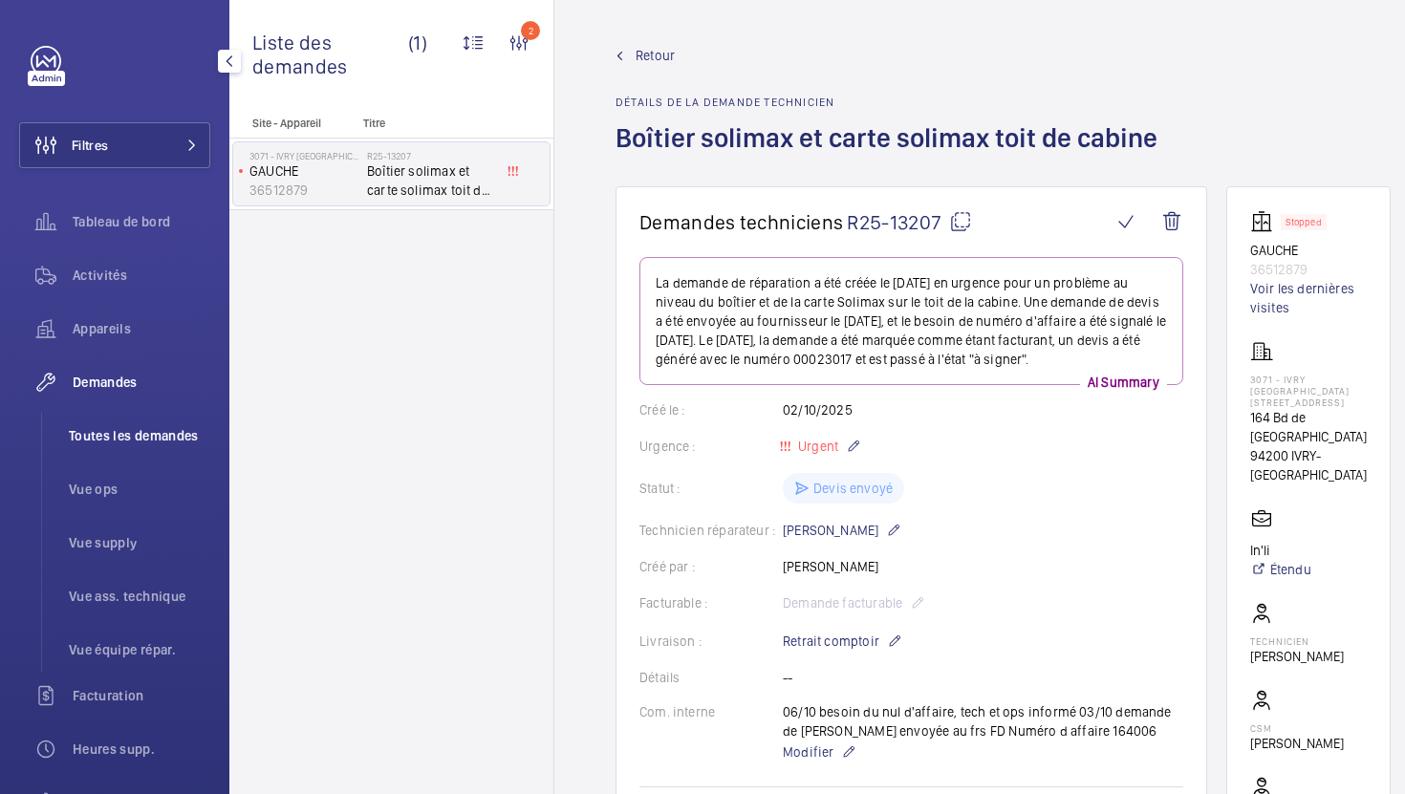
click at [136, 443] on span "Toutes les demandes" at bounding box center [139, 435] width 141 height 19
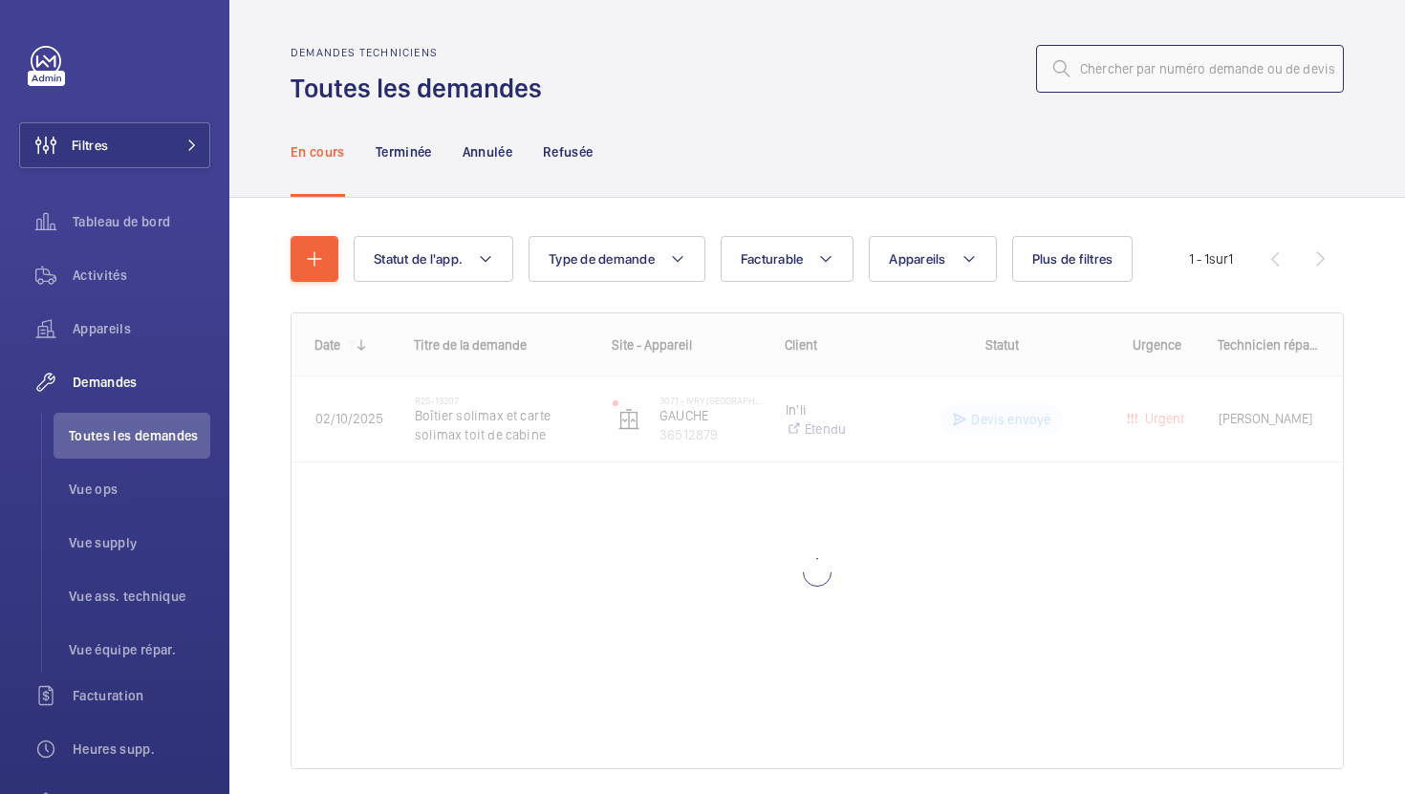
click at [1228, 68] on input "text" at bounding box center [1190, 69] width 308 height 48
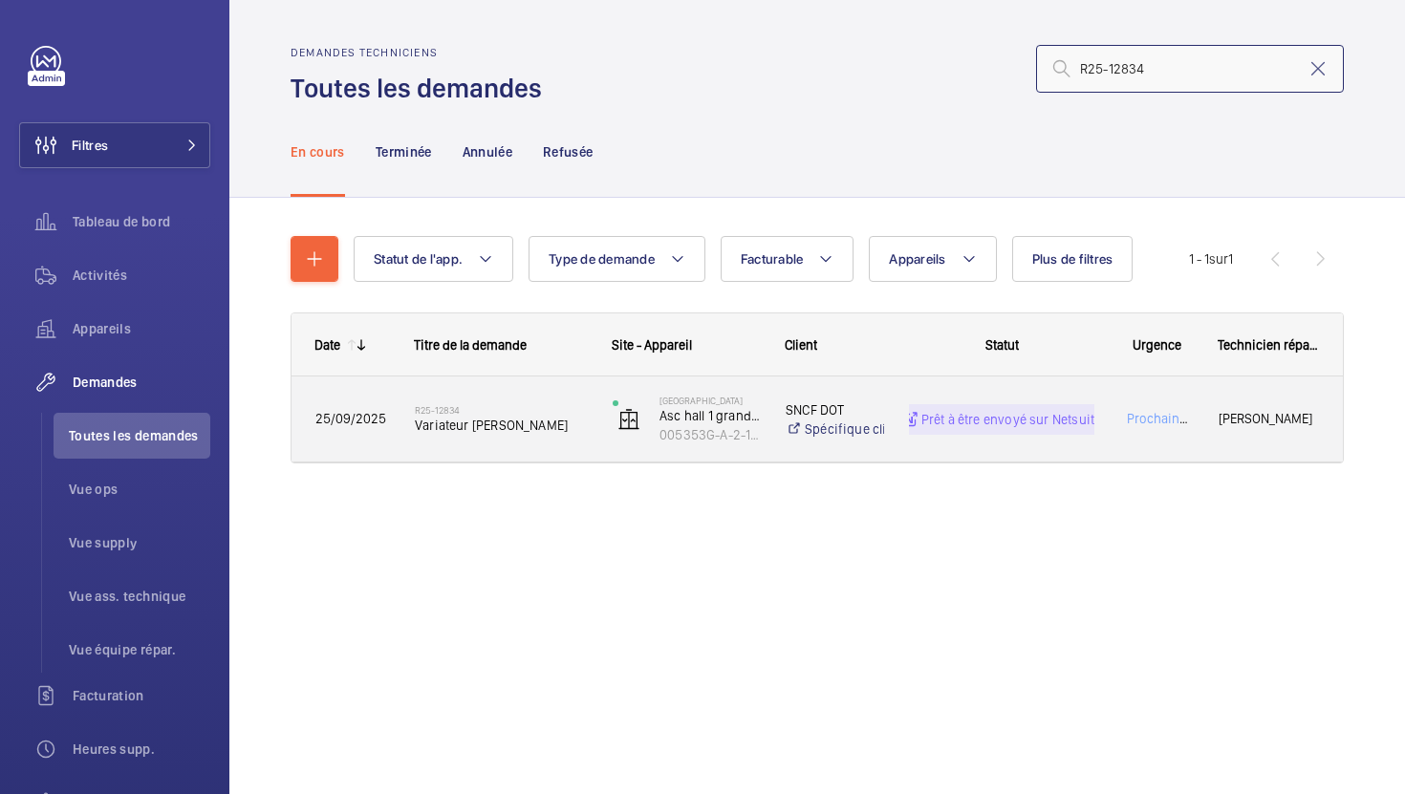
type input "R25-12834"
click at [564, 444] on div "R25-12834 [PERSON_NAME] [PERSON_NAME]" at bounding box center [501, 419] width 173 height 55
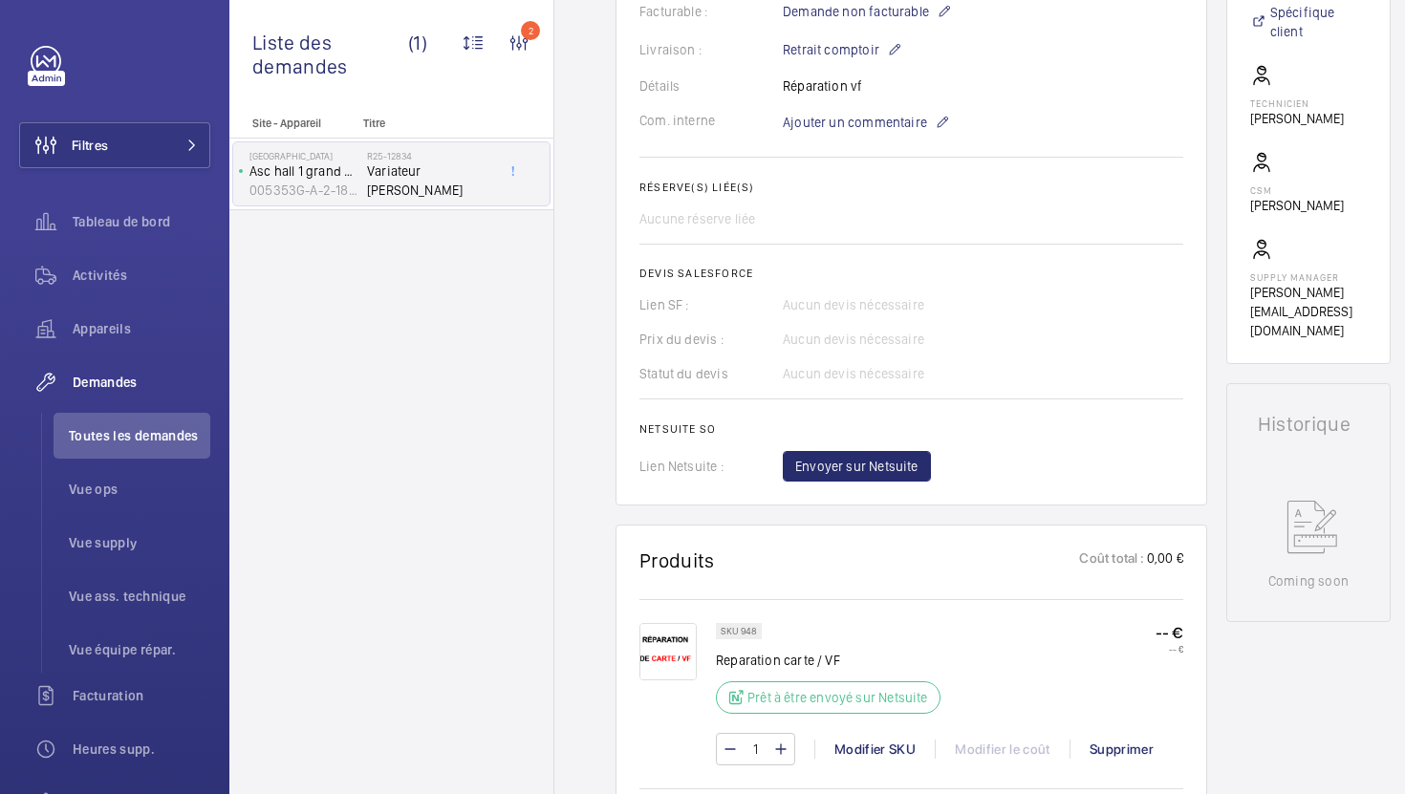
scroll to position [614, 0]
